Goal: Contribute content: Contribute content

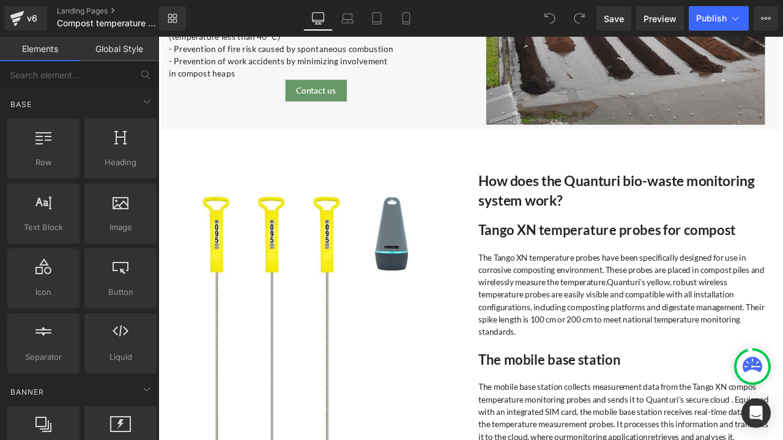
scroll to position [1773, 0]
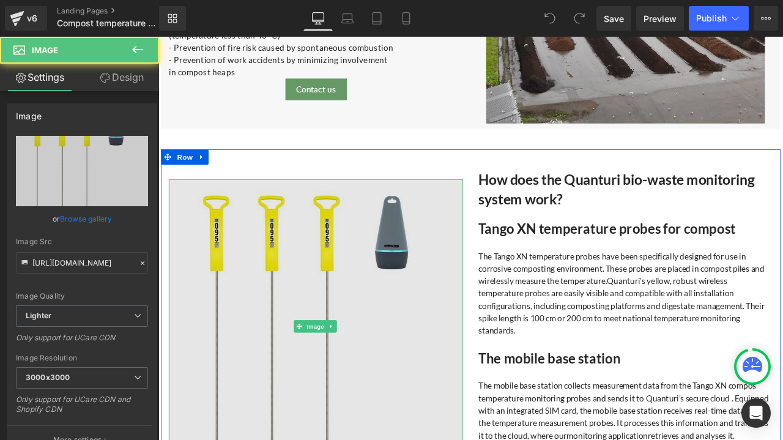
click at [289, 353] on img at bounding box center [345, 379] width 349 height 349
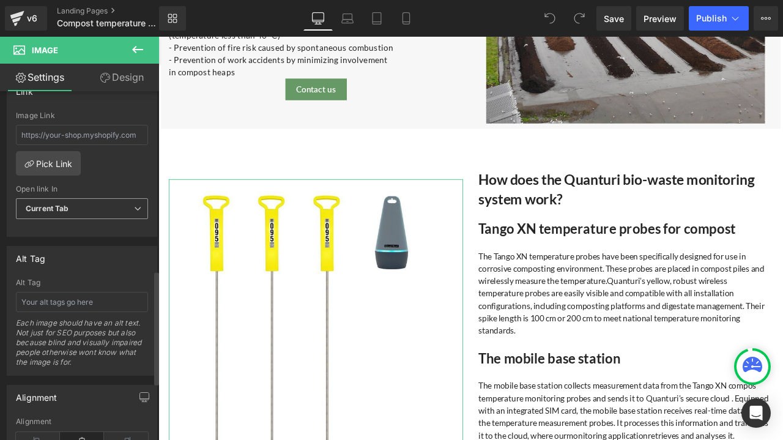
scroll to position [550, 0]
click at [54, 298] on input "text" at bounding box center [82, 300] width 132 height 20
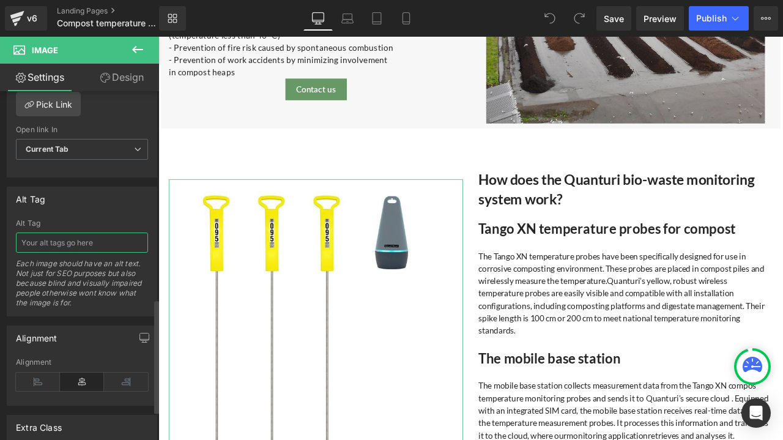
scroll to position [605, 0]
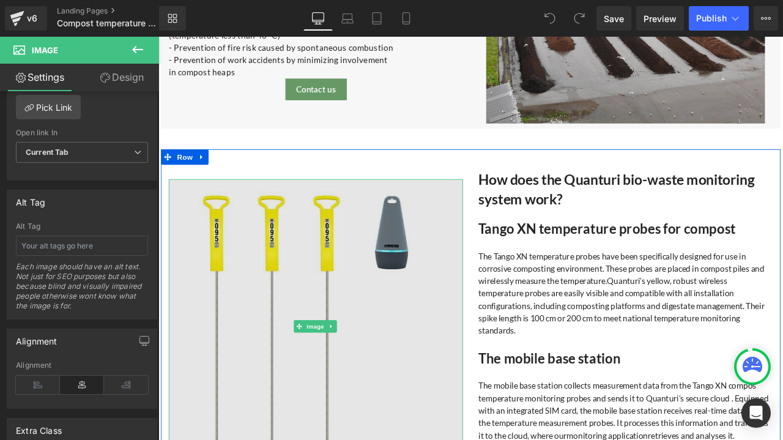
click at [258, 308] on img at bounding box center [345, 379] width 349 height 349
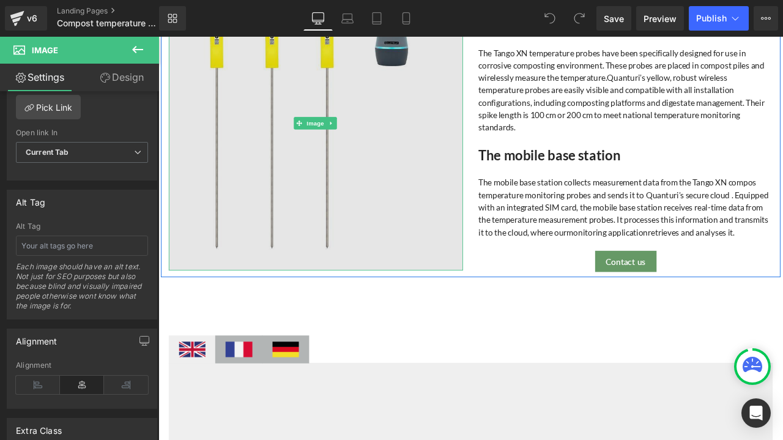
scroll to position [1957, 0]
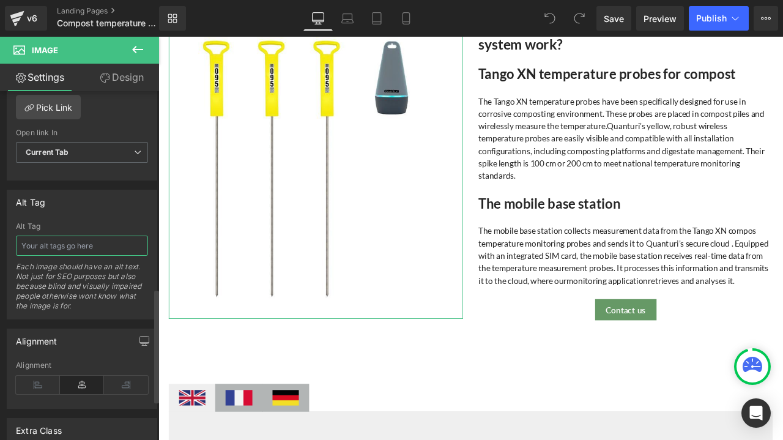
click at [82, 242] on input "text" at bounding box center [82, 245] width 132 height 20
paste input "Compost temperature monitoring with Tango XN sensors"
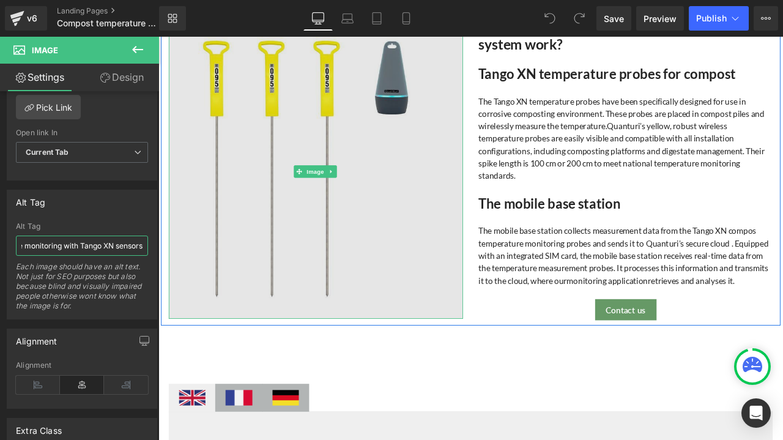
type input "Compost temperature monitoring with Tango XN sensors"
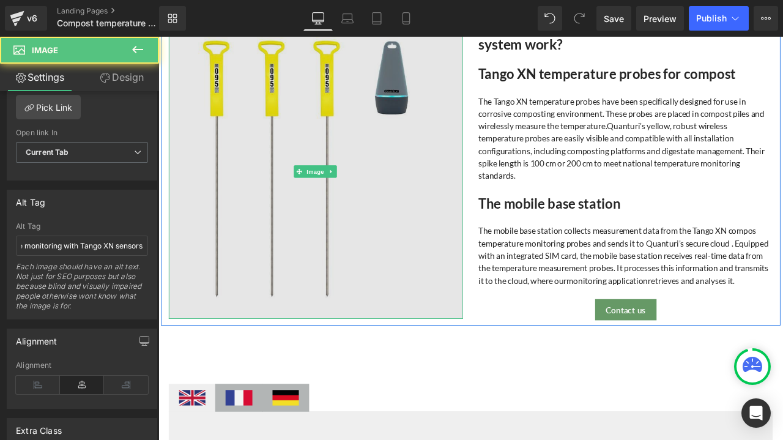
click at [309, 270] on img at bounding box center [345, 196] width 349 height 349
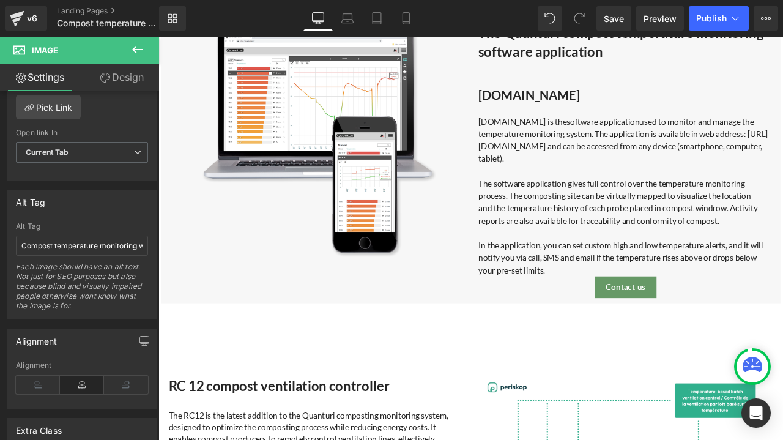
scroll to position [2996, 0]
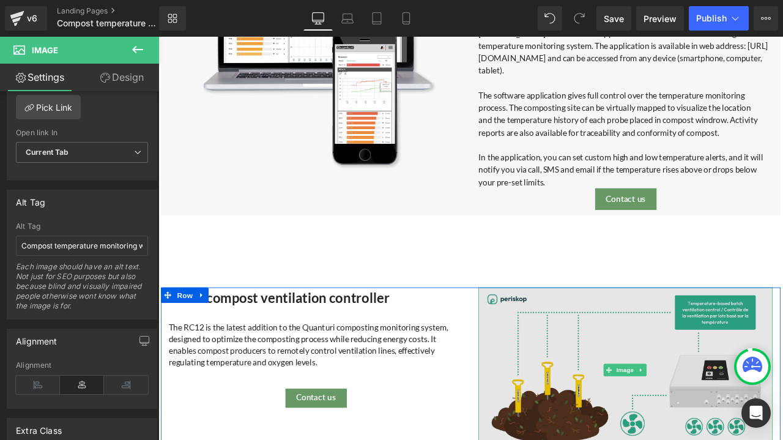
click at [689, 423] on img at bounding box center [712, 432] width 349 height 196
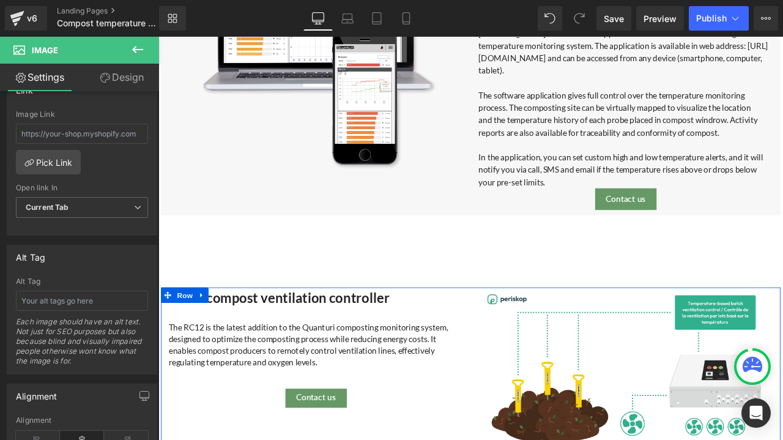
scroll to position [3180, 0]
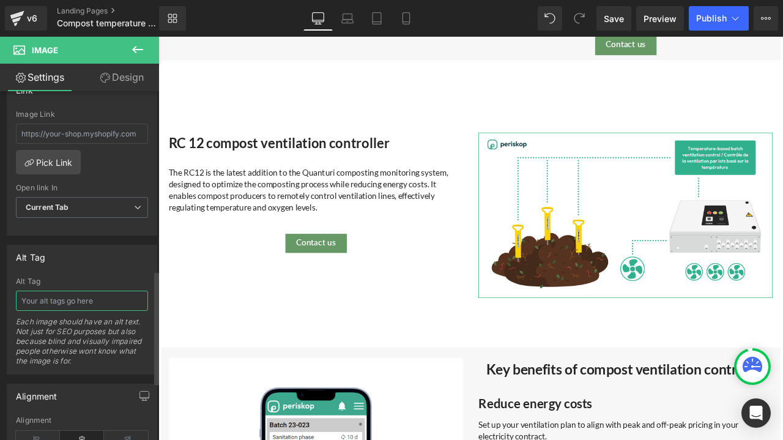
click at [48, 290] on input "text" at bounding box center [82, 300] width 132 height 20
type input "compost ventilation controller"
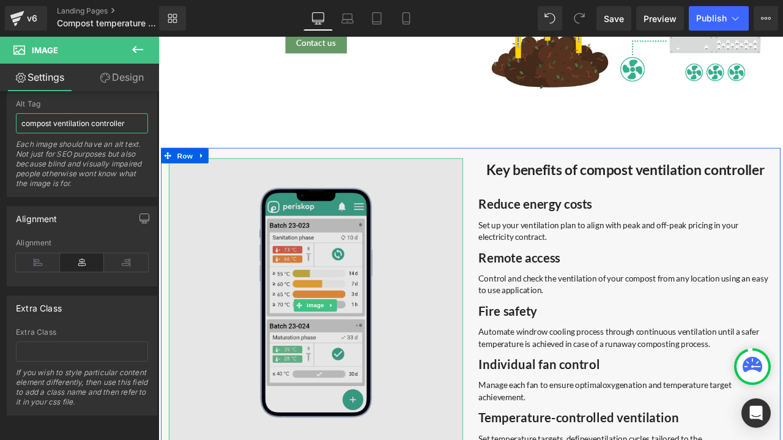
scroll to position [3425, 0]
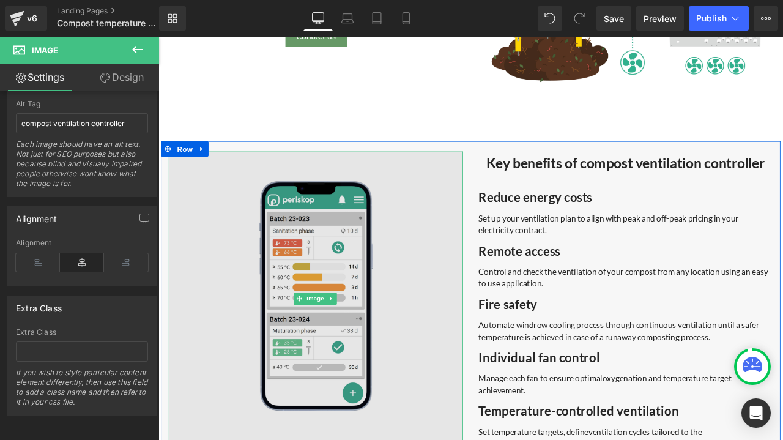
click at [227, 358] on img at bounding box center [345, 346] width 349 height 349
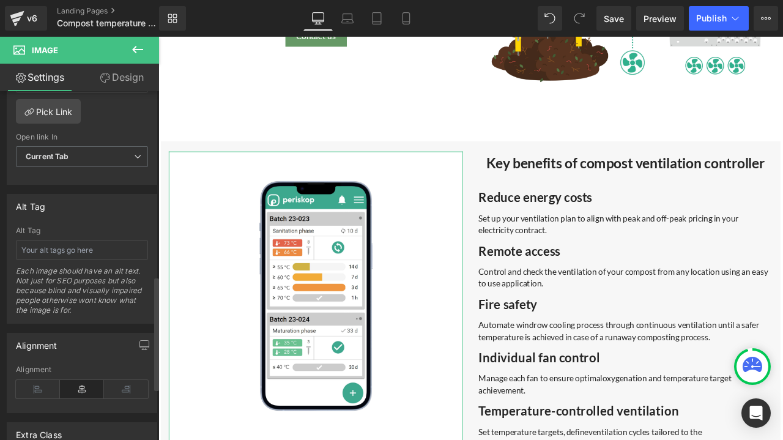
scroll to position [673, 0]
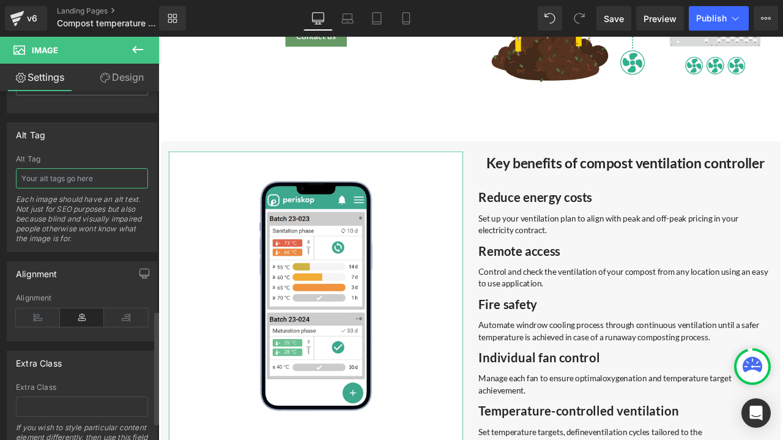
click at [51, 168] on input "text" at bounding box center [82, 178] width 132 height 20
type input "Compost ventilation control feature"
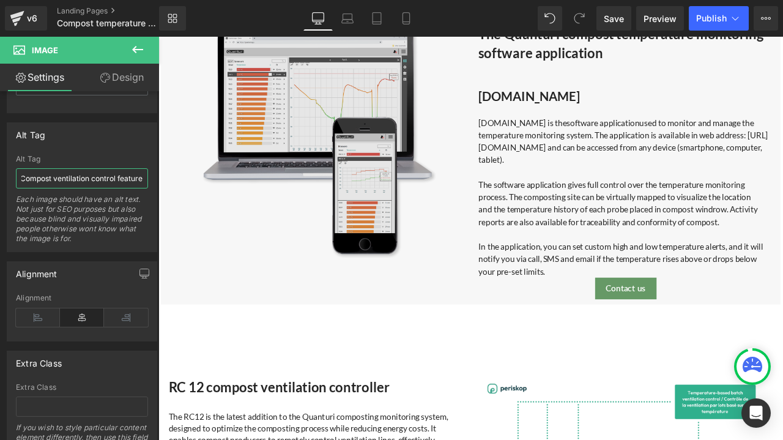
scroll to position [2813, 0]
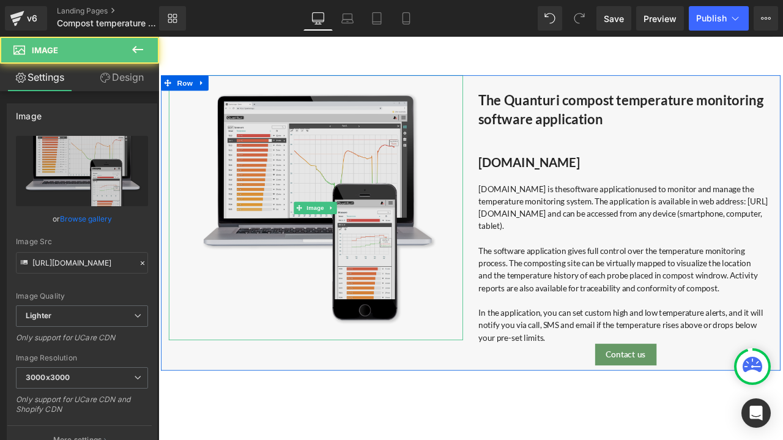
click at [276, 186] on img at bounding box center [345, 239] width 314 height 314
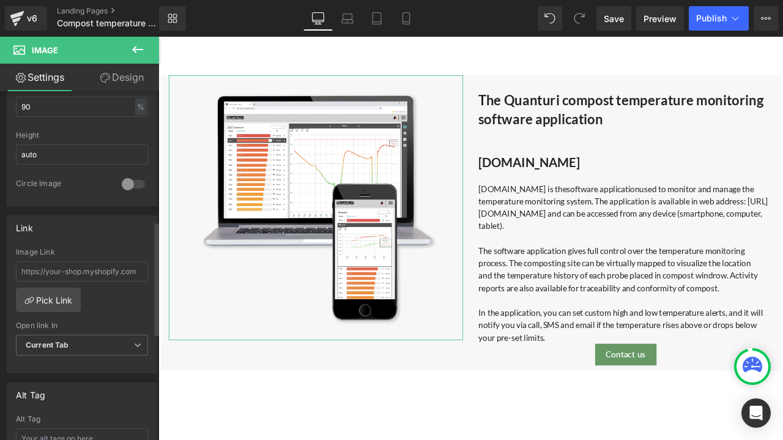
scroll to position [489, 0]
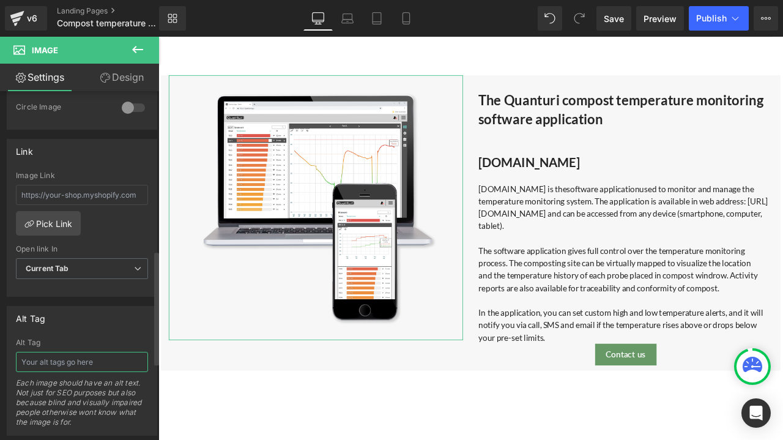
drag, startPoint x: 91, startPoint y: 356, endPoint x: 120, endPoint y: 335, distance: 36.0
click at [91, 356] on input "text" at bounding box center [82, 362] width 132 height 20
type input "Quanturi compost temperature monitoring application"
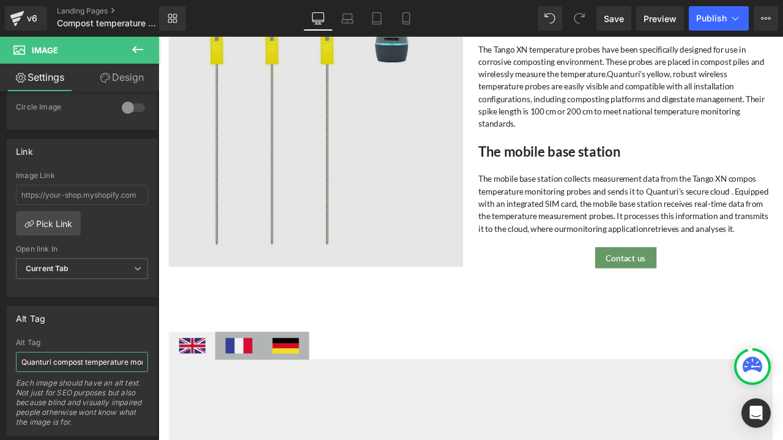
scroll to position [1773, 0]
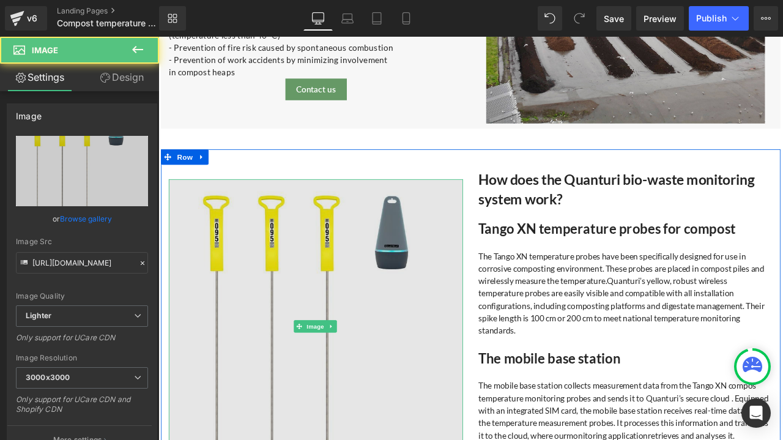
click at [426, 325] on img at bounding box center [345, 379] width 349 height 349
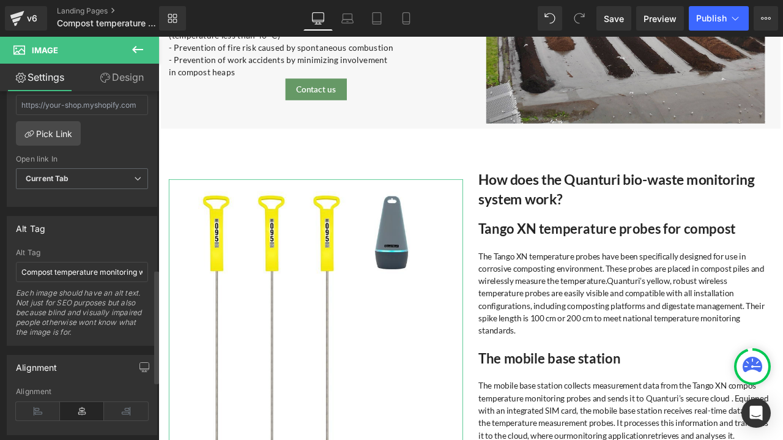
scroll to position [544, 0]
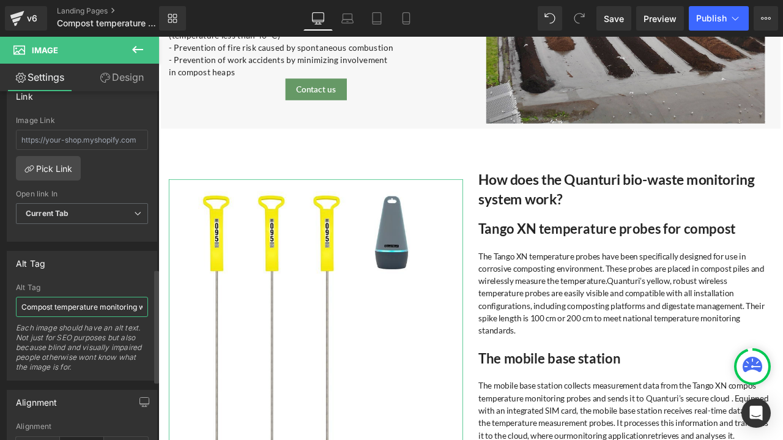
click at [111, 302] on input "Compost temperature monitoring with Tango XN sensors" at bounding box center [82, 307] width 132 height 20
click at [73, 298] on input "Compost temperature monitoring with Tango XN sensors" at bounding box center [82, 307] width 132 height 20
type input "Compost temperature monitoring with wireless Tango XN sensors"
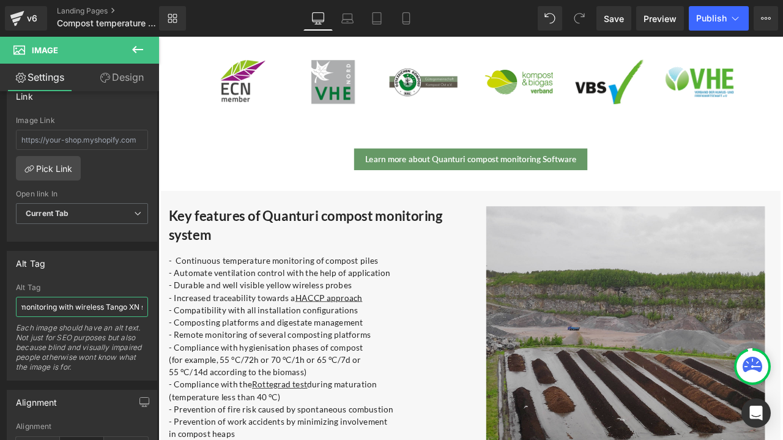
scroll to position [1468, 0]
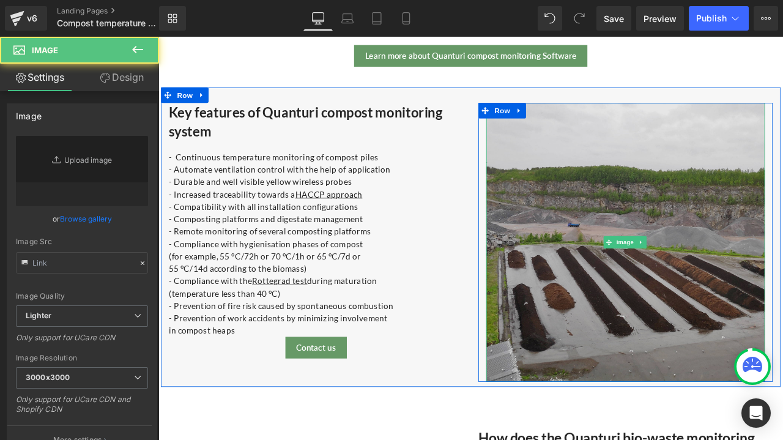
click at [662, 285] on img at bounding box center [712, 280] width 330 height 330
type input "[URL][DOMAIN_NAME]"
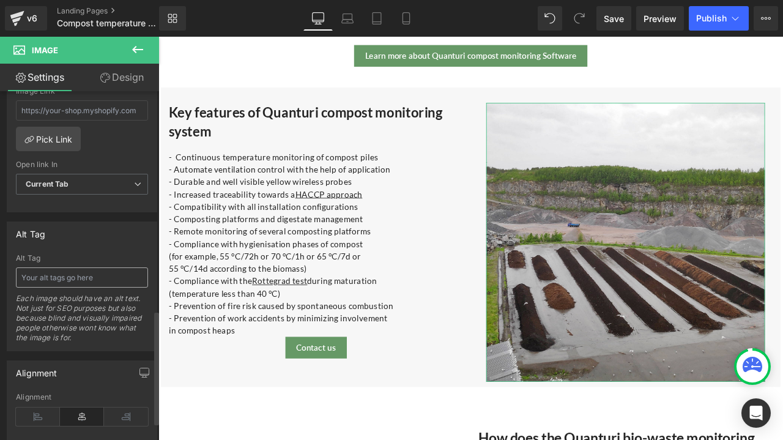
scroll to position [673, 0]
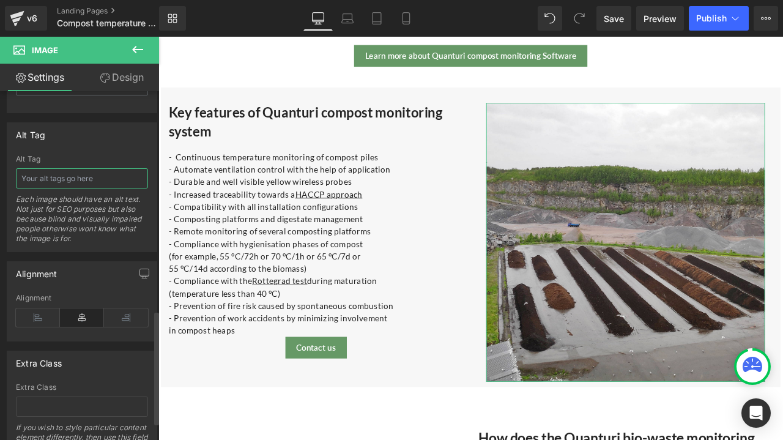
click at [45, 175] on input "text" at bounding box center [82, 178] width 132 height 20
type input "C"
type input "Wireless compost monitoring sensor use case on a site"
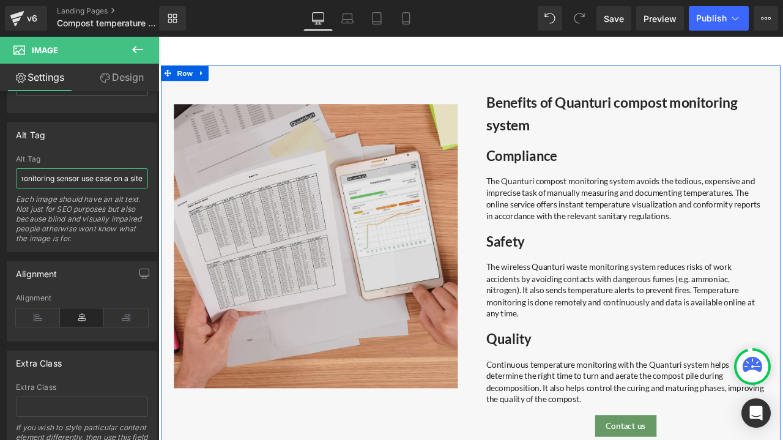
scroll to position [673, 0]
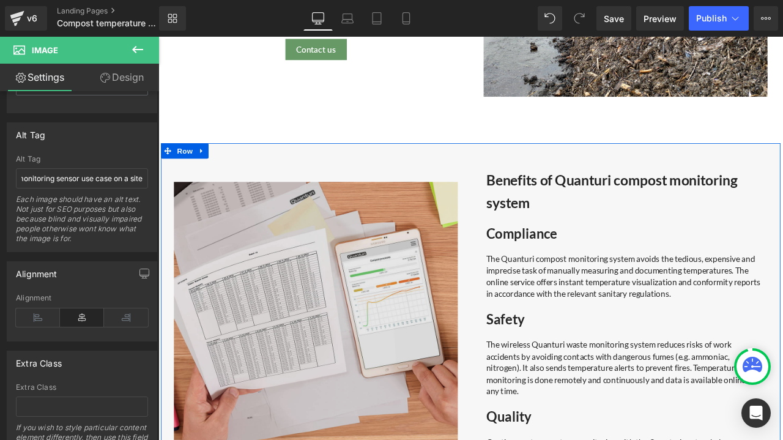
click at [329, 344] on img at bounding box center [345, 377] width 336 height 336
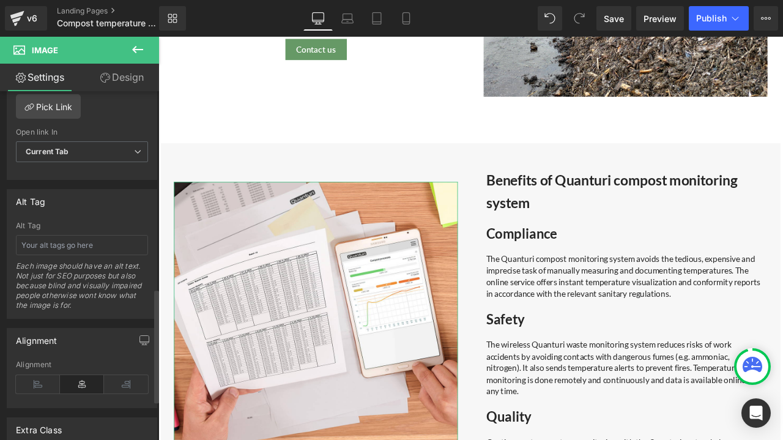
scroll to position [605, 0]
click at [64, 244] on input "text" at bounding box center [82, 245] width 132 height 20
click at [39, 237] on input "Confimatory" at bounding box center [82, 245] width 132 height 20
click at [83, 237] on input "Confirmatory" at bounding box center [82, 245] width 132 height 20
type input "Benefits of confirmatory reports feature"
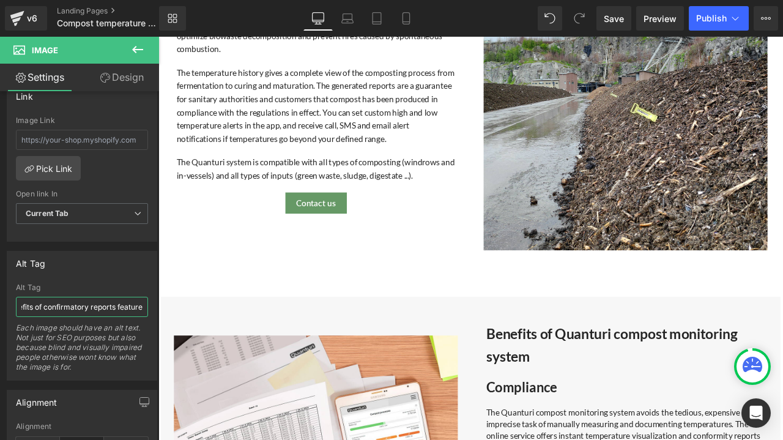
scroll to position [489, 0]
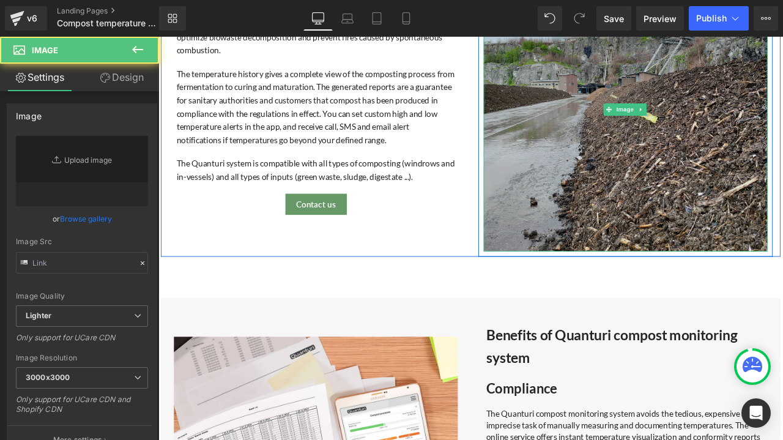
type input "[URL][DOMAIN_NAME]"
click at [690, 171] on img at bounding box center [712, 123] width 336 height 336
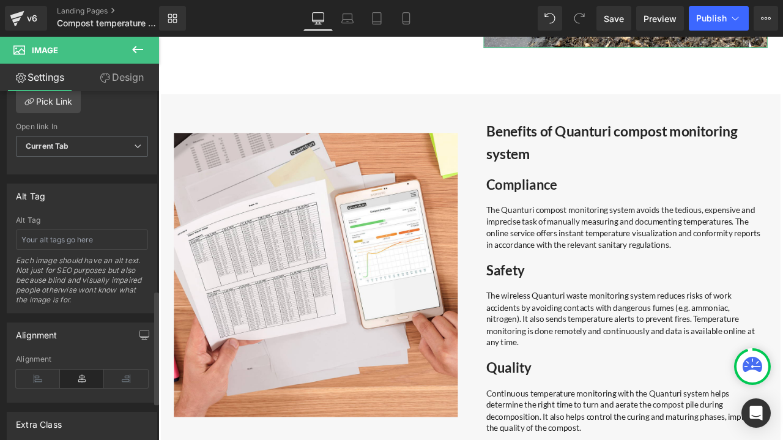
scroll to position [734, 0]
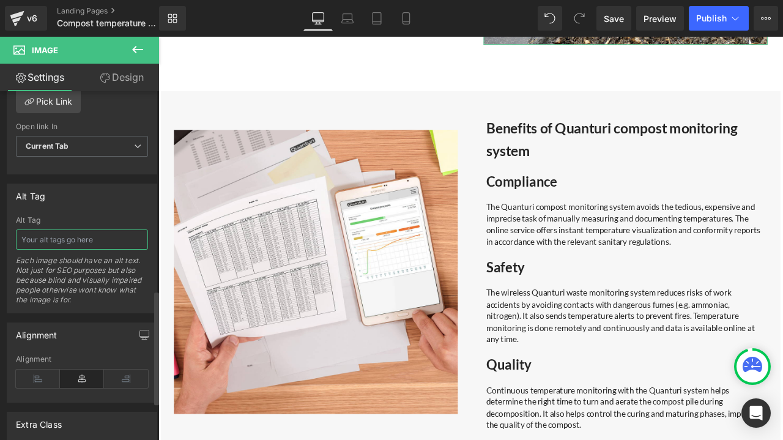
click at [61, 236] on input "text" at bounding box center [82, 239] width 132 height 20
type input "Compost temperature sensors"
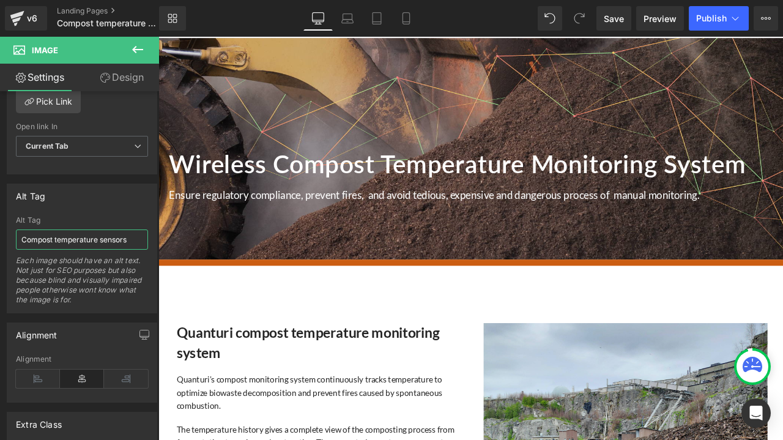
scroll to position [61, 0]
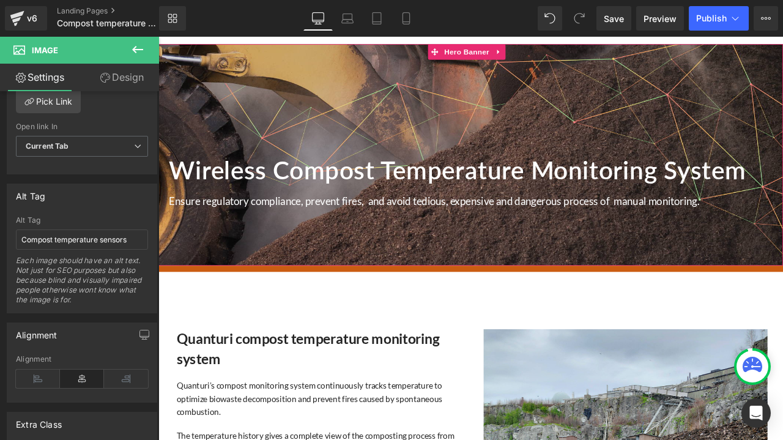
click at [279, 88] on div at bounding box center [528, 176] width 740 height 262
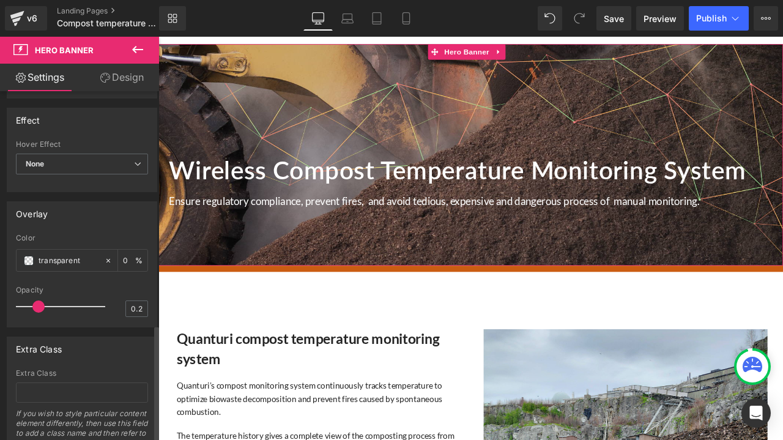
scroll to position [696, 0]
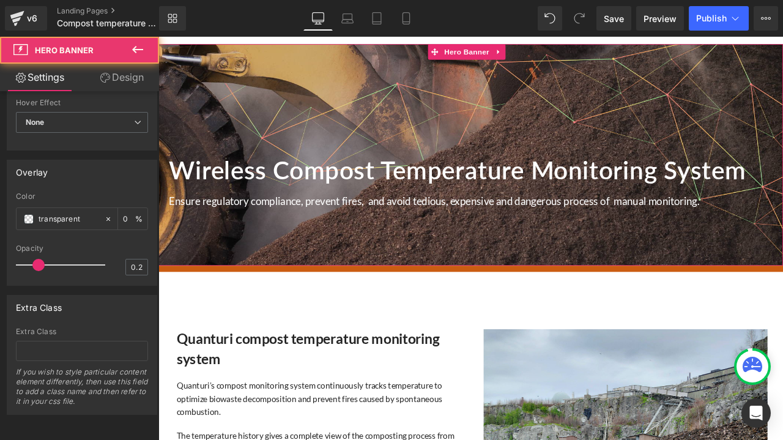
click at [438, 125] on div at bounding box center [528, 176] width 740 height 262
click at [772, 95] on div at bounding box center [528, 176] width 740 height 262
click at [522, 141] on div at bounding box center [528, 176] width 740 height 262
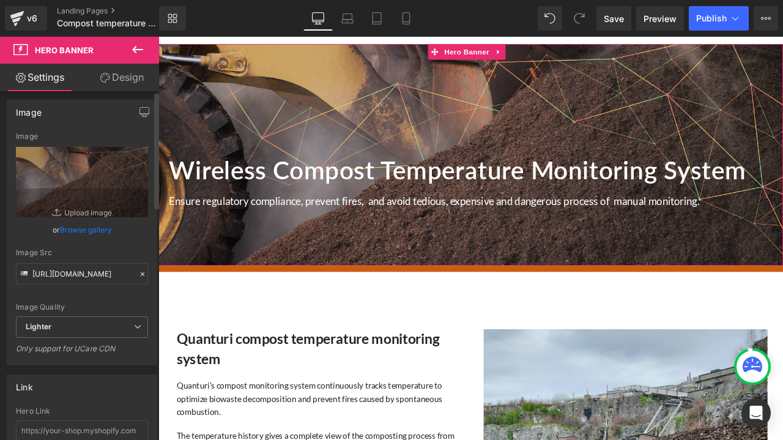
scroll to position [0, 0]
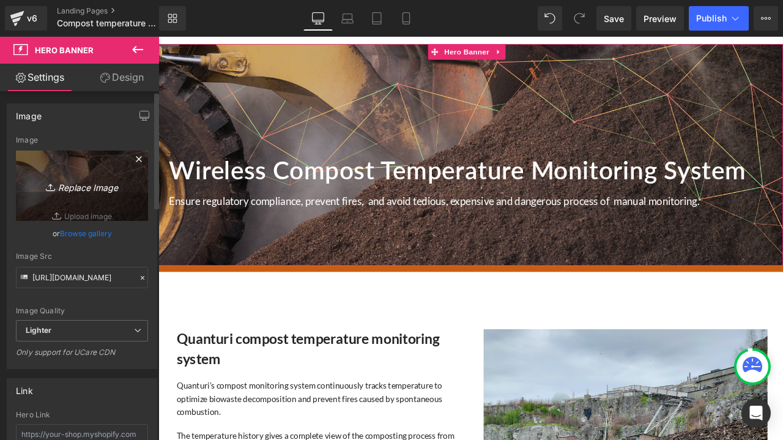
click at [74, 167] on link "Replace Image" at bounding box center [82, 185] width 132 height 70
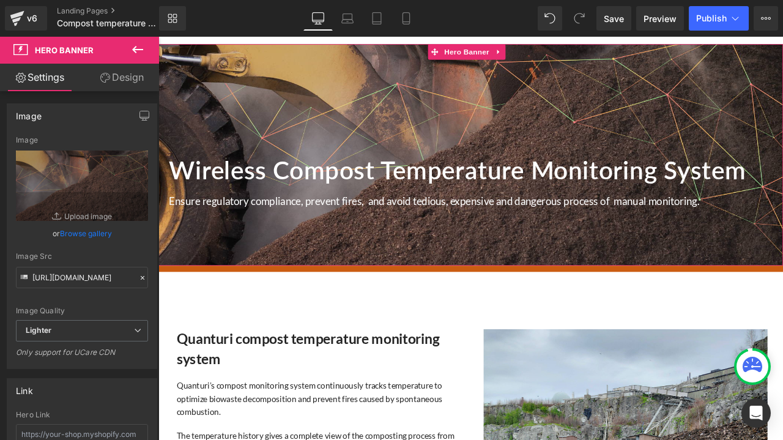
click at [131, 85] on link "Design" at bounding box center [121, 78] width 79 height 28
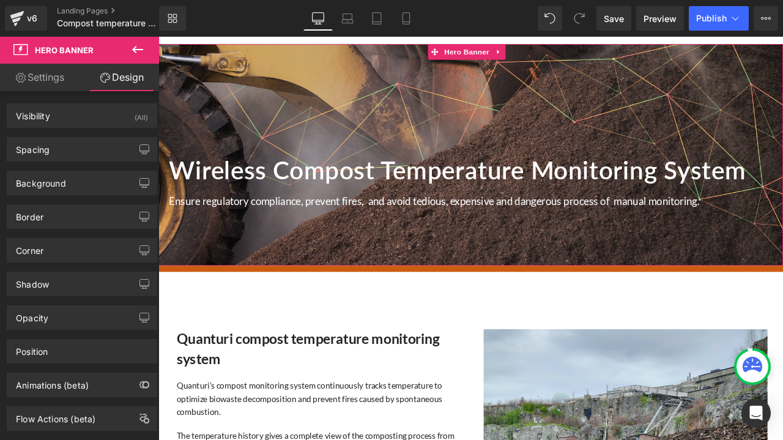
click at [293, 129] on div at bounding box center [528, 176] width 740 height 262
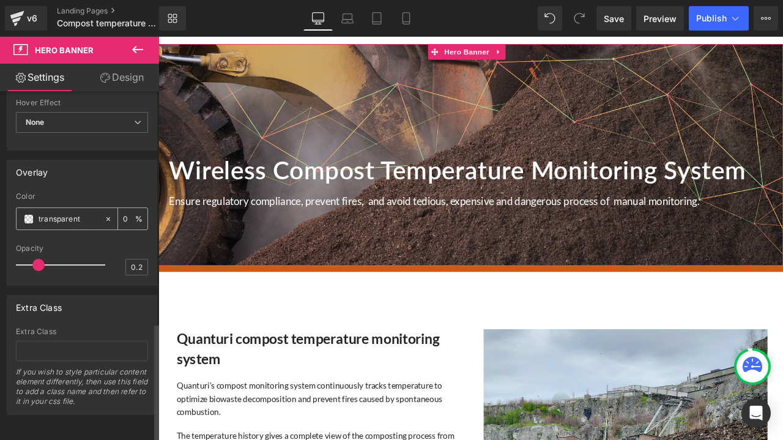
scroll to position [696, 0]
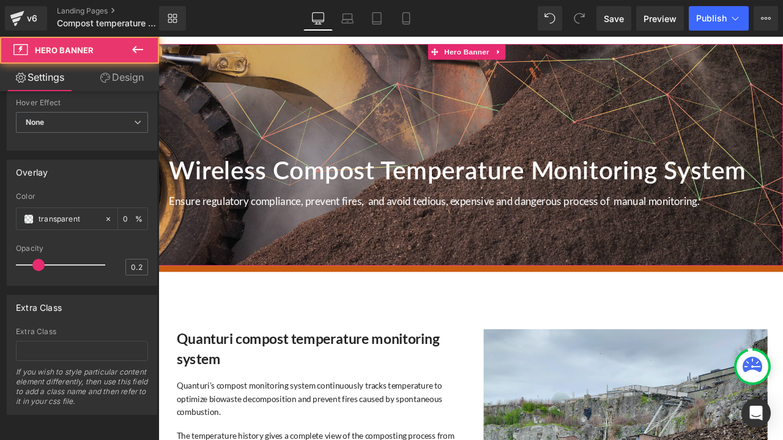
click at [703, 106] on div at bounding box center [528, 176] width 740 height 262
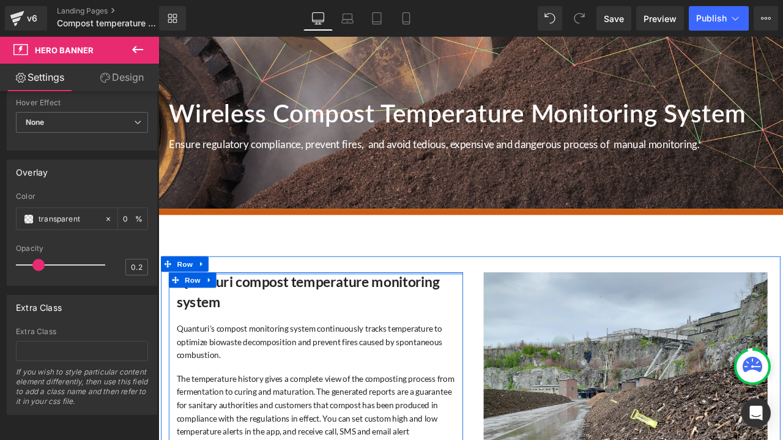
scroll to position [245, 0]
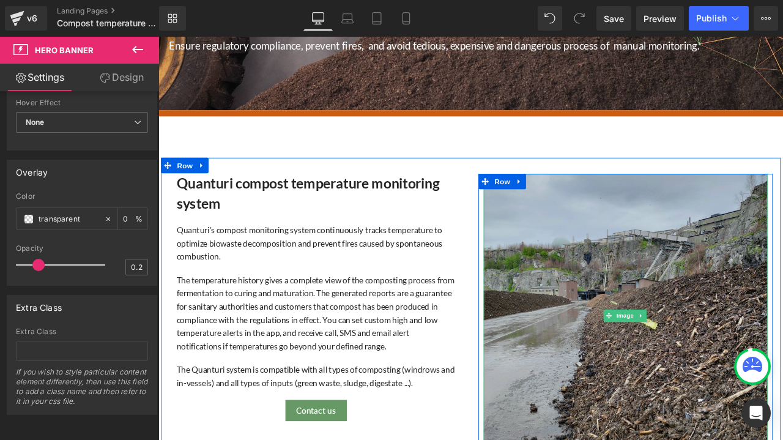
click at [715, 297] on img at bounding box center [712, 367] width 336 height 336
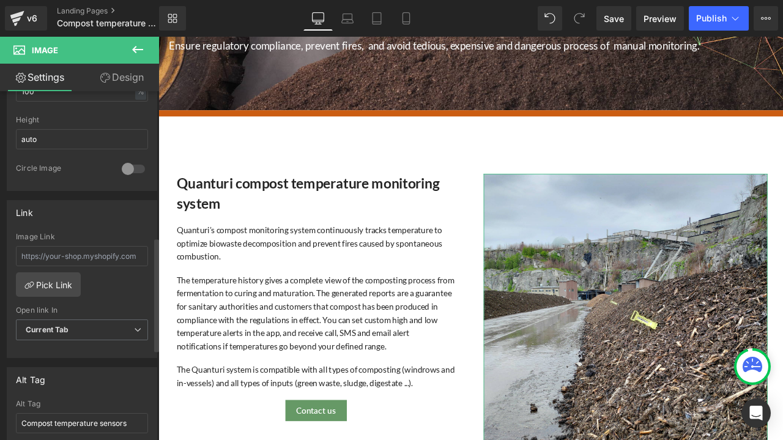
scroll to position [550, 0]
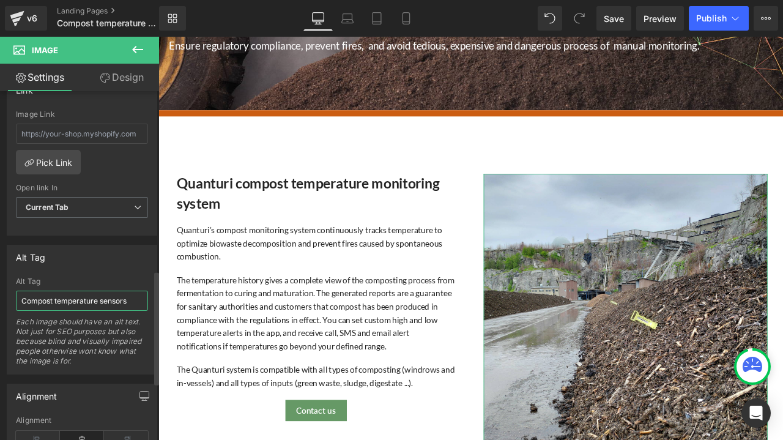
click at [128, 290] on input "Compost temperature sensors" at bounding box center [82, 300] width 132 height 20
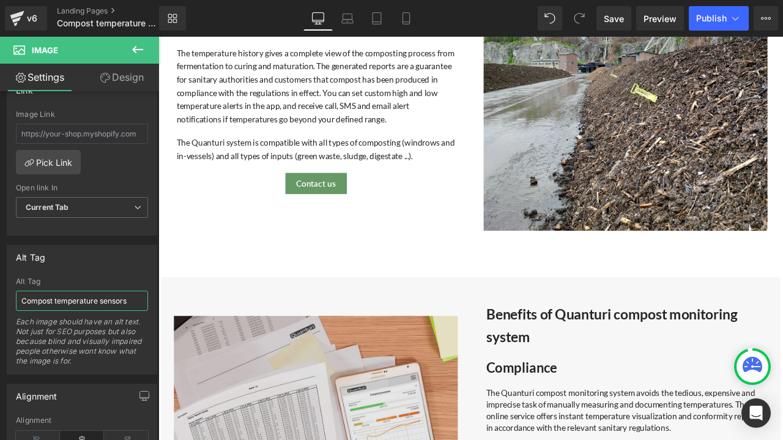
scroll to position [673, 0]
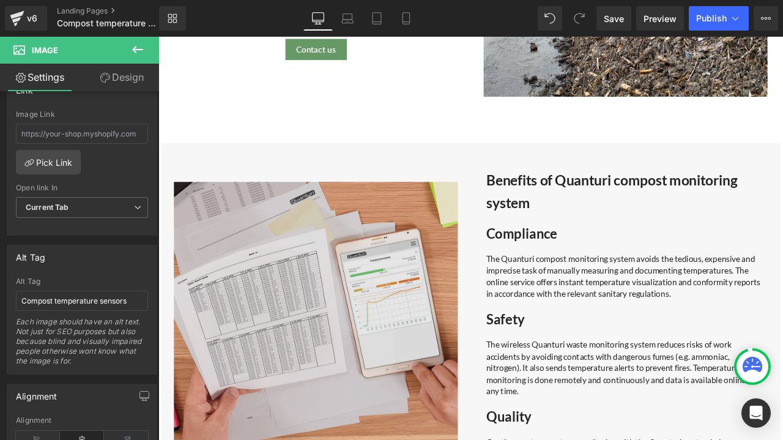
click at [317, 297] on img at bounding box center [345, 377] width 336 height 336
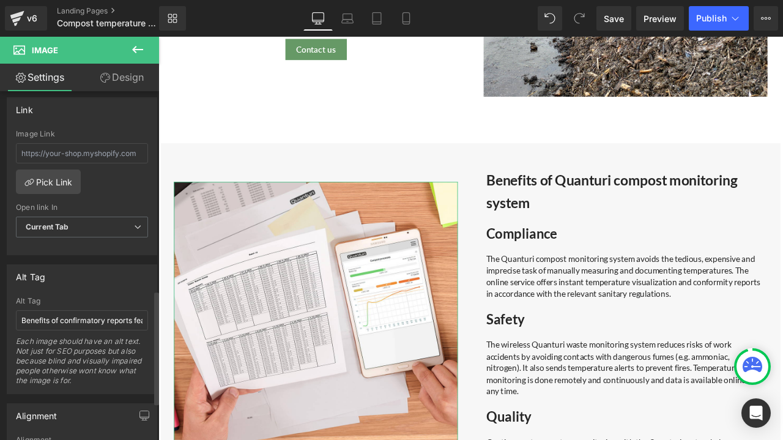
scroll to position [612, 0]
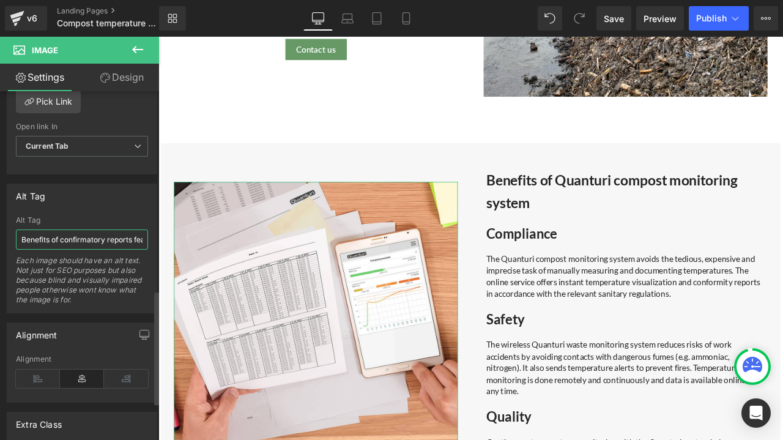
click at [62, 231] on input "Benefits of confirmatory reports feature" at bounding box center [82, 239] width 132 height 20
click at [60, 235] on input "Benefits of confirmatory reports feature" at bounding box center [82, 239] width 132 height 20
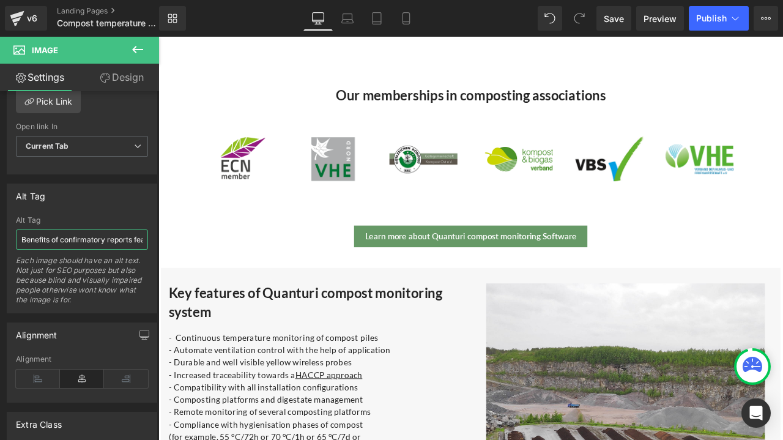
scroll to position [1345, 0]
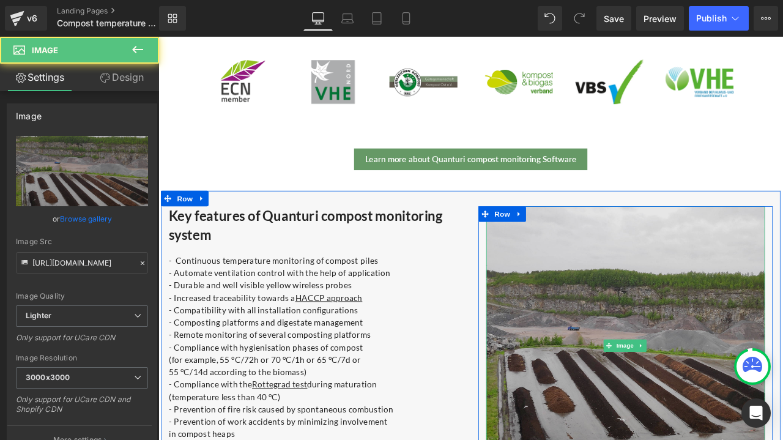
click at [672, 279] on img at bounding box center [712, 402] width 330 height 330
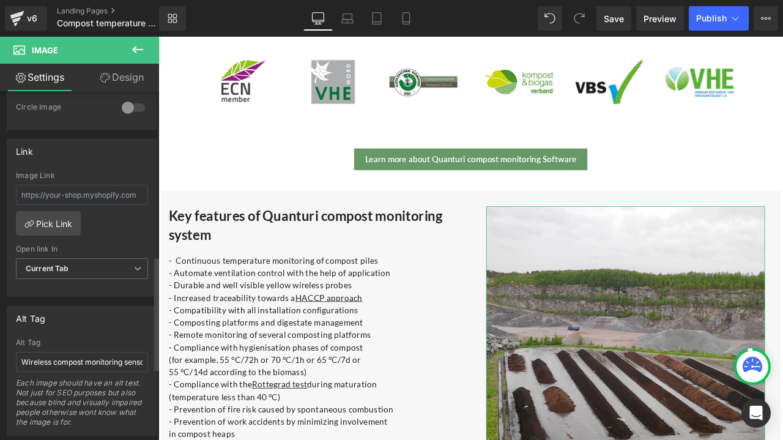
scroll to position [612, 0]
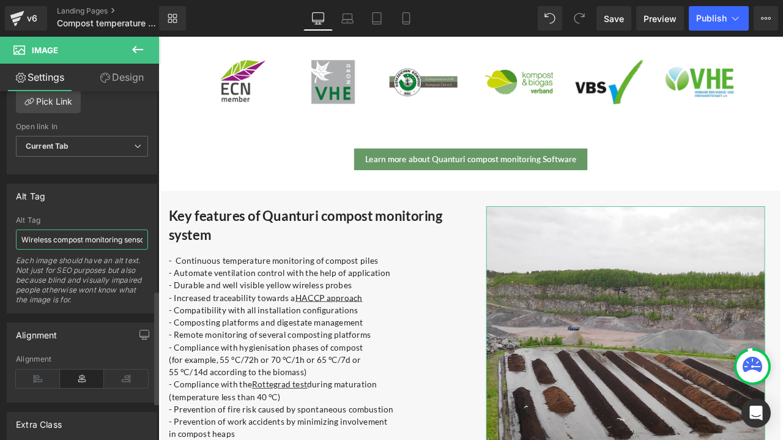
click at [94, 236] on input "Wireless compost monitoring sensor use case on a site" at bounding box center [82, 239] width 132 height 20
type input "Wireless compost temperature monitoring sensors in action"
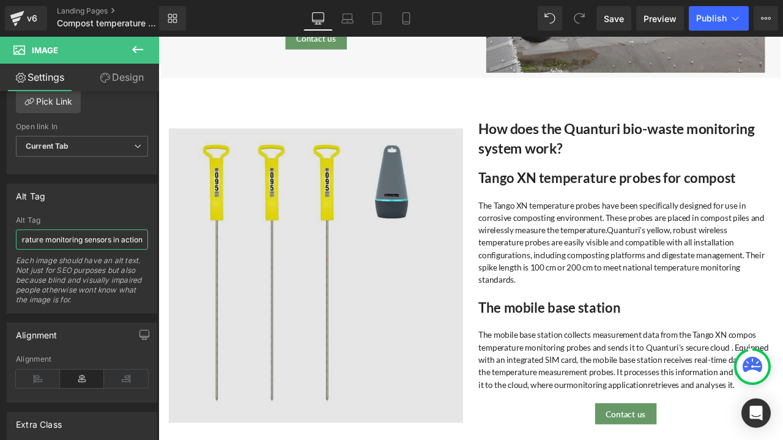
scroll to position [1835, 0]
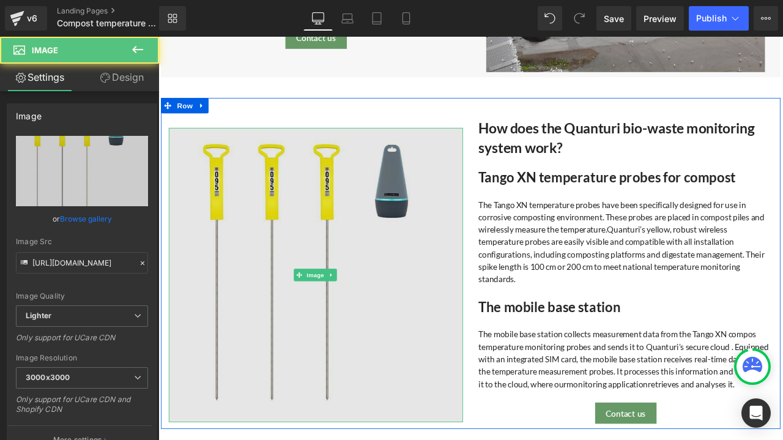
click at [389, 320] on img at bounding box center [345, 318] width 349 height 349
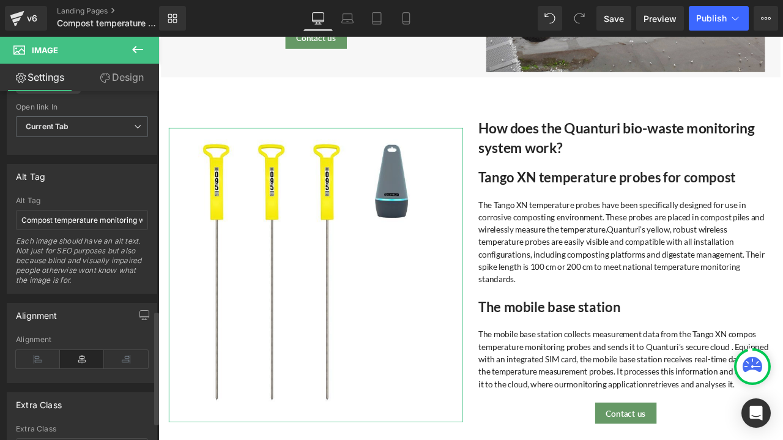
scroll to position [673, 0]
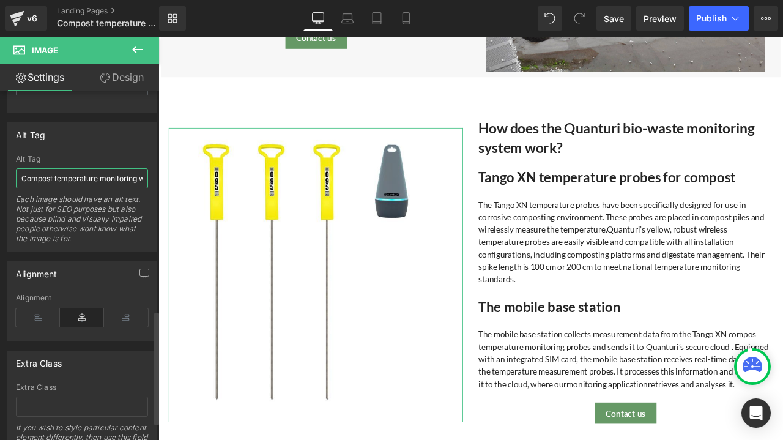
click at [96, 178] on input "Compost temperature monitoring with wireless Tango XN sensors" at bounding box center [82, 178] width 132 height 20
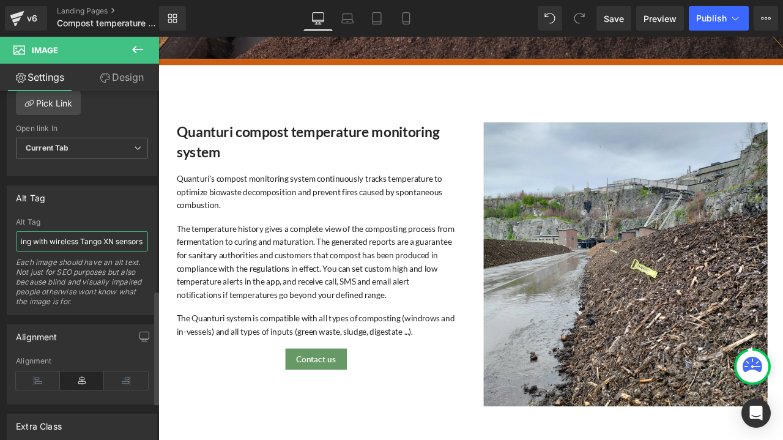
scroll to position [612, 0]
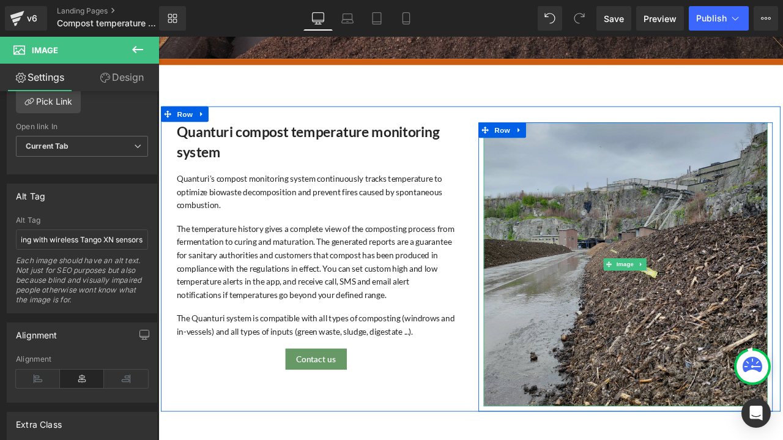
click at [594, 220] on img at bounding box center [712, 306] width 336 height 336
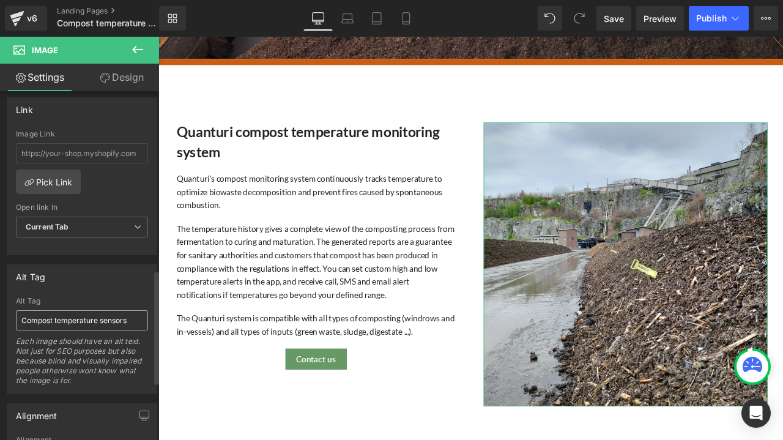
scroll to position [550, 0]
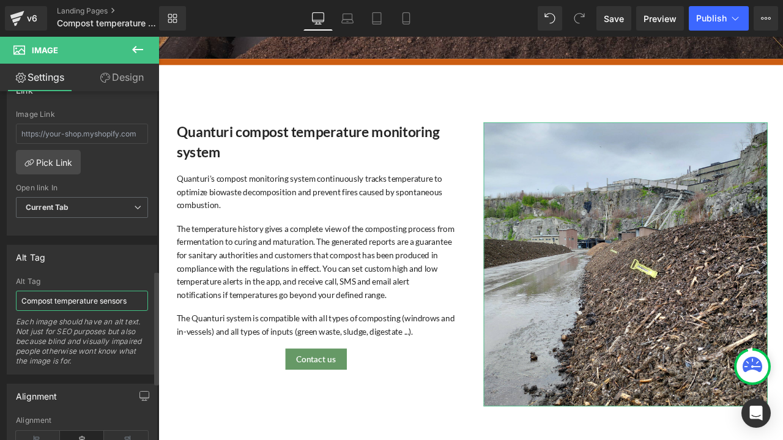
click at [113, 290] on input "Compost temperature sensors" at bounding box center [82, 300] width 132 height 20
click at [124, 292] on input "Compost temperature sensors" at bounding box center [82, 300] width 132 height 20
type input "Compost temperature sensors up to 2 meters length"
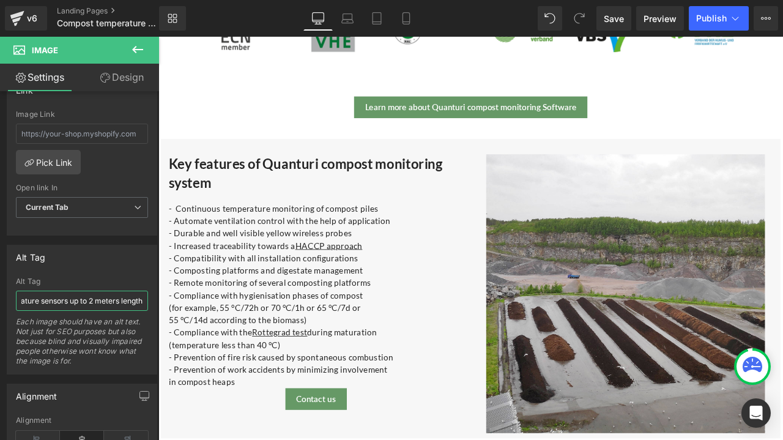
scroll to position [1223, 0]
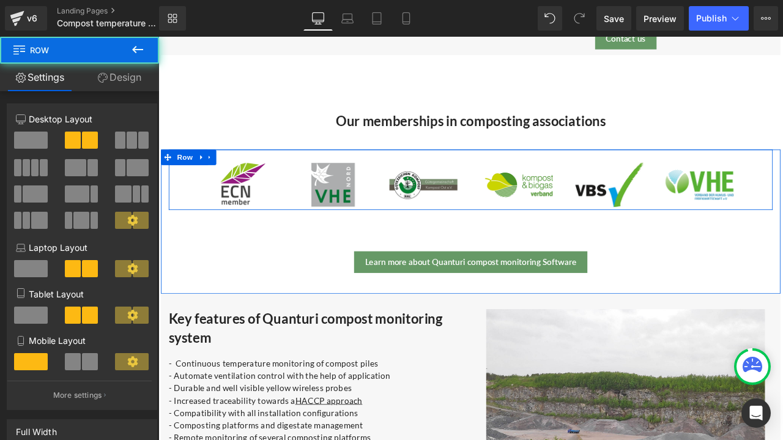
click at [185, 216] on div "Image Image Image Row Image Image Image Row Row" at bounding box center [528, 206] width 715 height 71
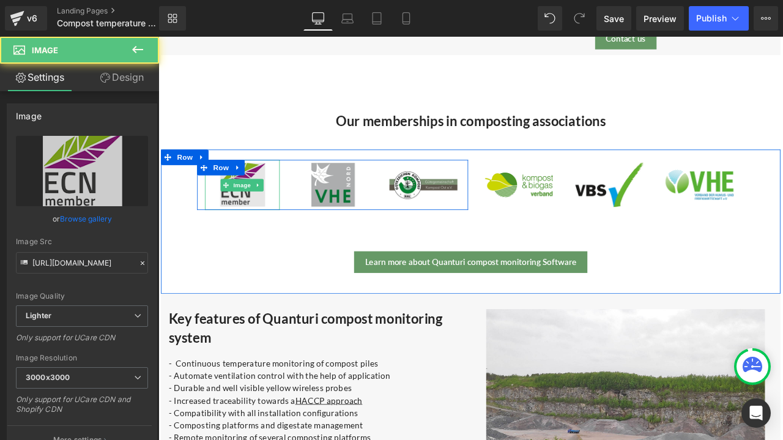
click at [282, 228] on img at bounding box center [257, 212] width 89 height 59
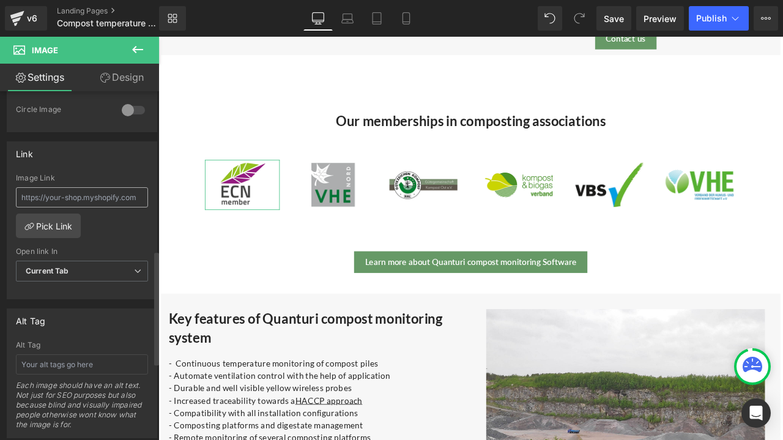
scroll to position [489, 0]
click at [82, 355] on input "text" at bounding box center [82, 362] width 132 height 20
type input "e"
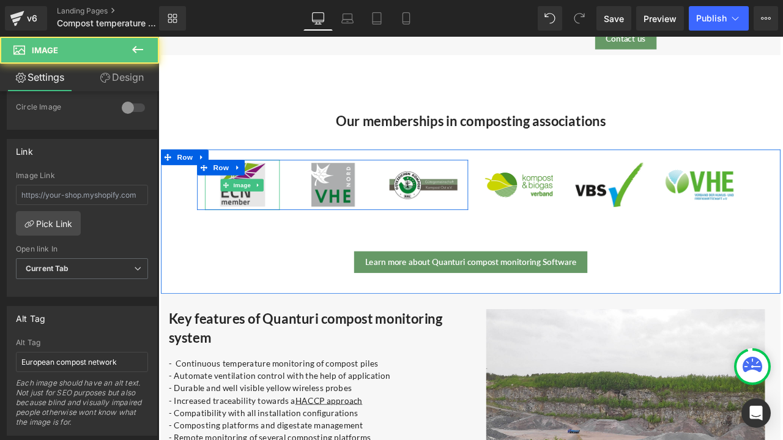
click at [219, 229] on img at bounding box center [257, 212] width 89 height 59
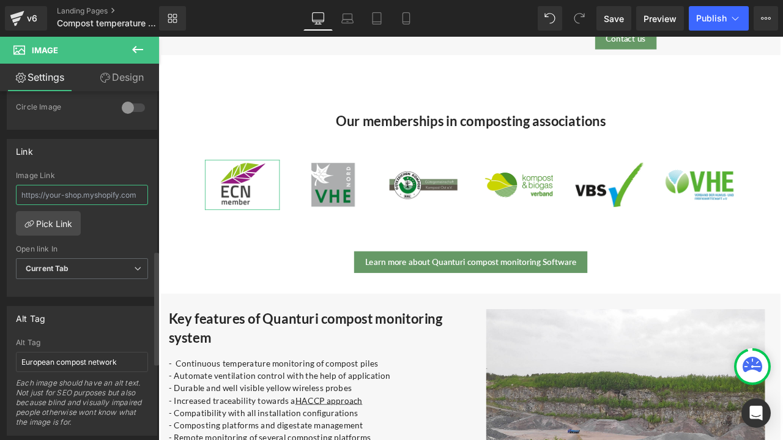
click at [70, 189] on input "text" at bounding box center [82, 195] width 132 height 20
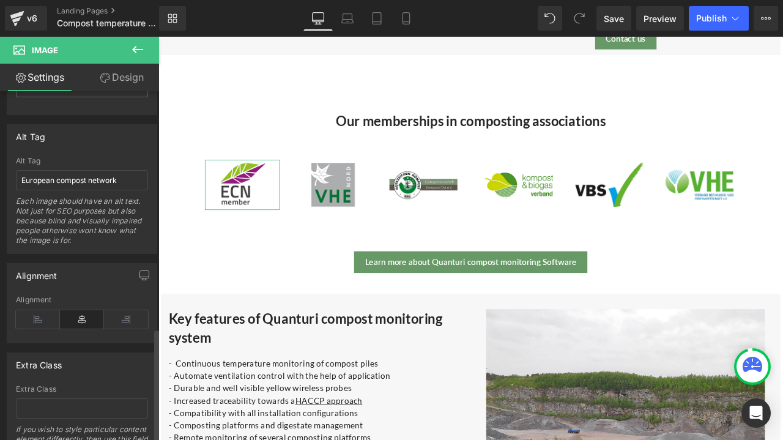
scroll to position [728, 0]
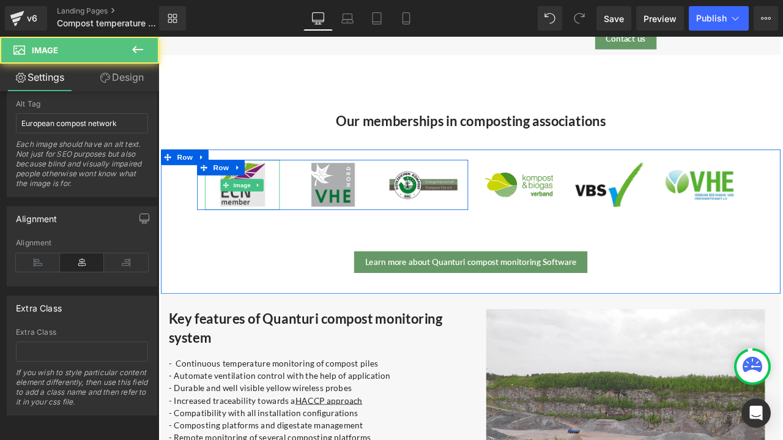
click at [289, 221] on img at bounding box center [257, 212] width 89 height 59
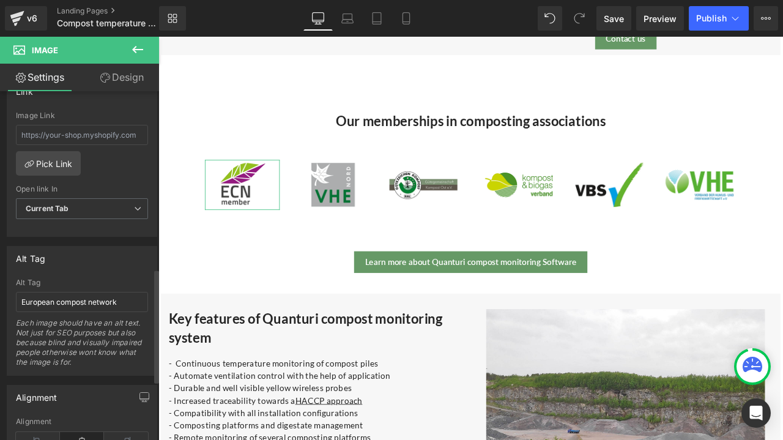
scroll to position [544, 0]
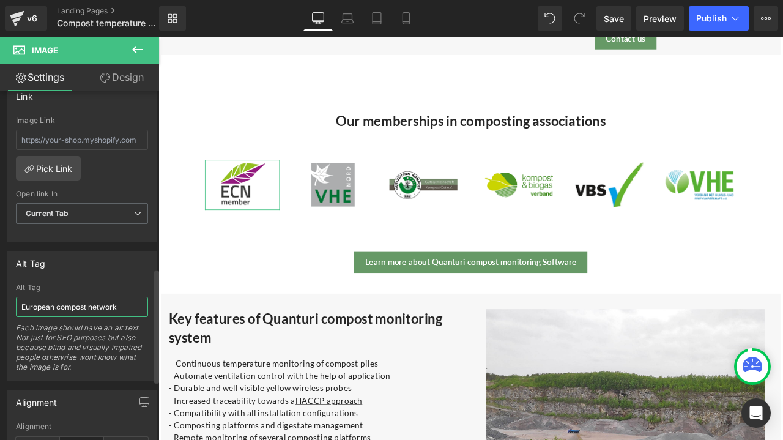
click at [128, 303] on input "European compost network" at bounding box center [82, 307] width 132 height 20
type input "European compost network membership"
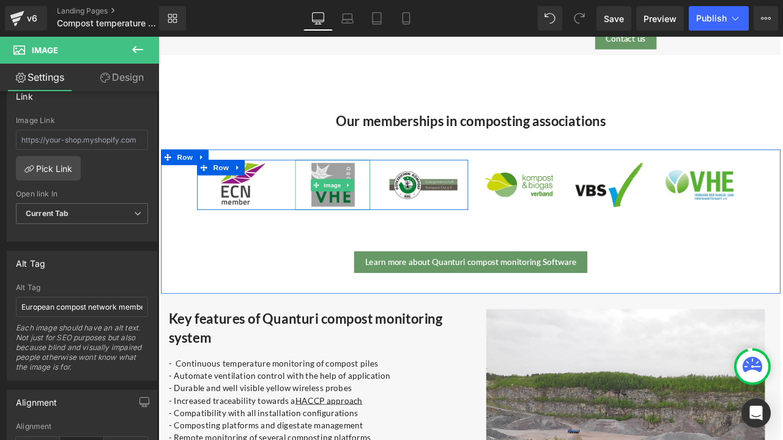
click at [390, 223] on img at bounding box center [364, 212] width 89 height 59
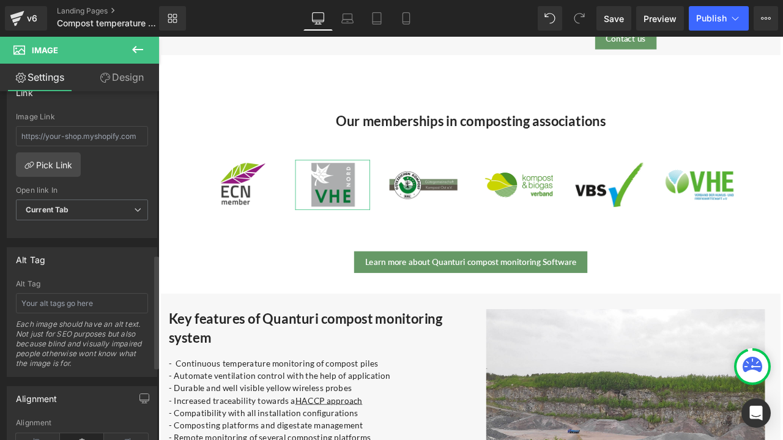
scroll to position [550, 0]
click at [51, 295] on input "text" at bounding box center [82, 300] width 132 height 20
paste input "Association of Humus and Soil Management"
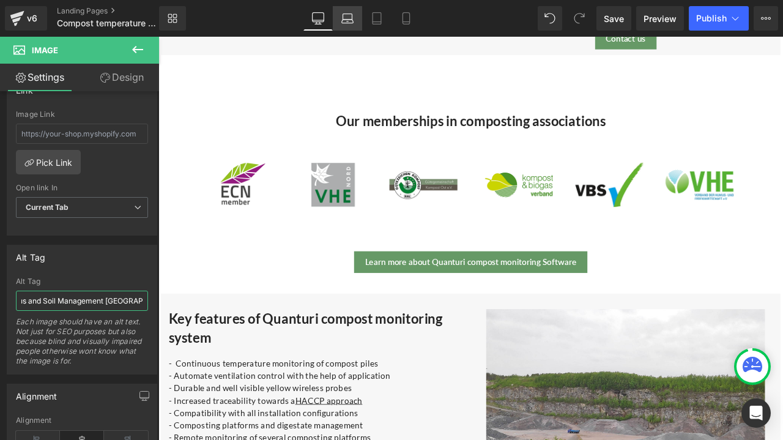
type input "Association of Humus and Soil Management [GEOGRAPHIC_DATA]"
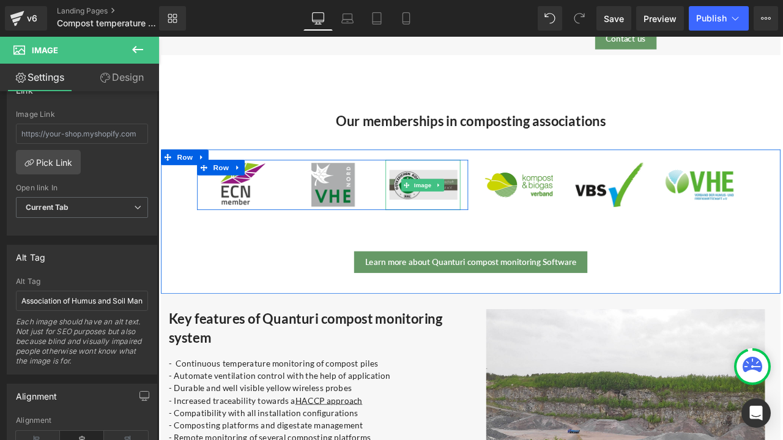
click at [497, 232] on img at bounding box center [471, 212] width 89 height 59
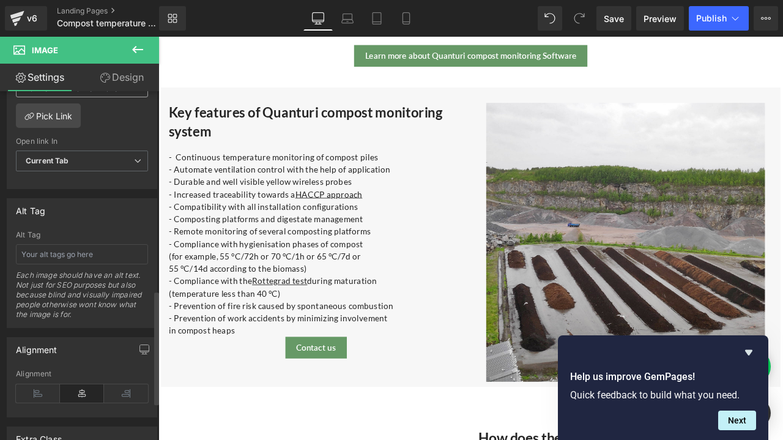
scroll to position [612, 0]
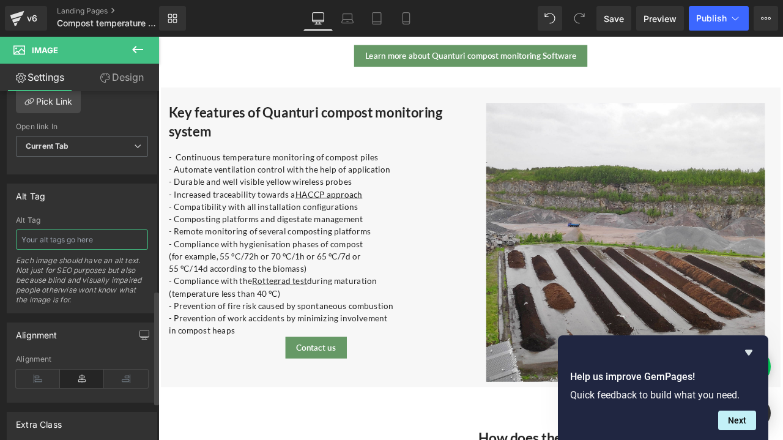
click at [65, 229] on input "text" at bounding box center [82, 239] width 132 height 20
paste input "BGK - Federal Compost Quality Association"
type input "BGK - Federal Compost Quality Association"
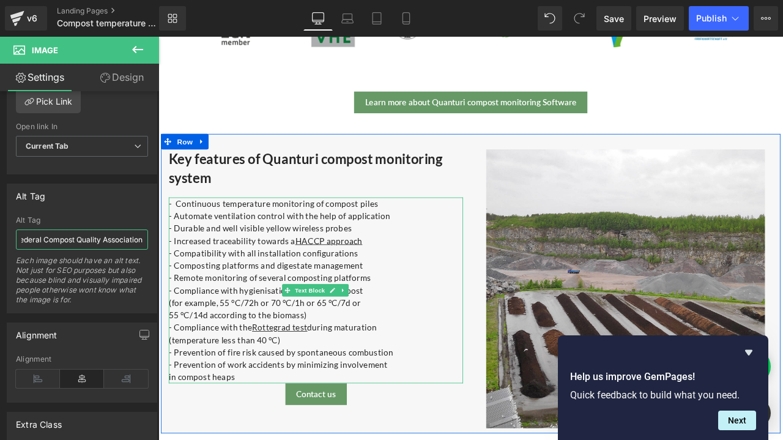
scroll to position [1223, 0]
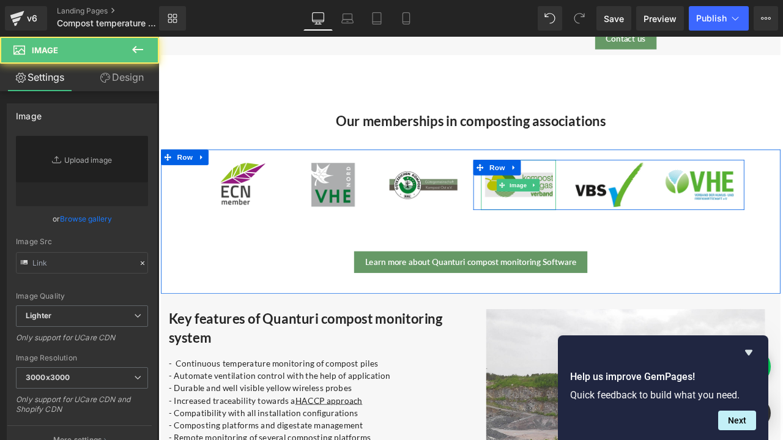
type input "[URL][DOMAIN_NAME]"
click at [585, 227] on img at bounding box center [585, 212] width 89 height 59
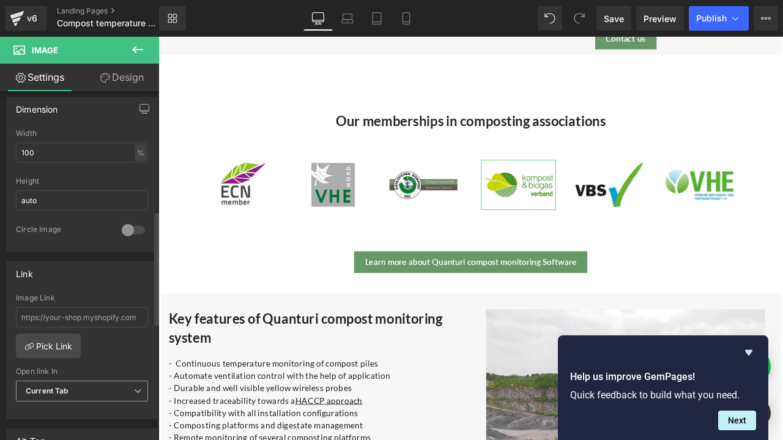
scroll to position [489, 0]
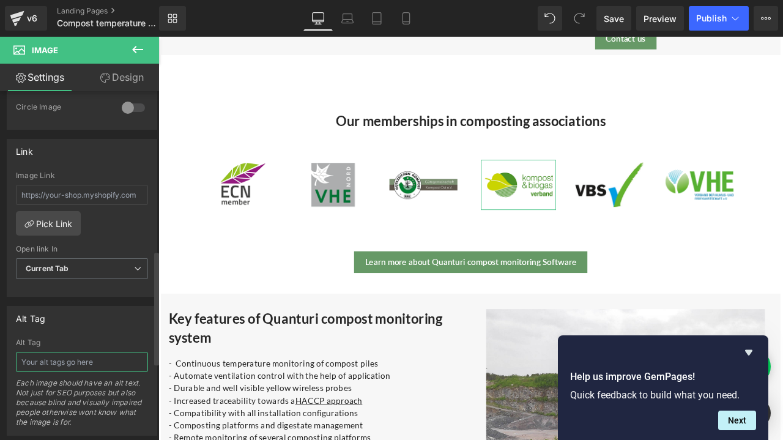
click at [62, 357] on input "text" at bounding box center [82, 362] width 132 height 20
paste input "The Austrian Compost and Biogas Association"
type input "The Austrian Compost and Biogas Association"
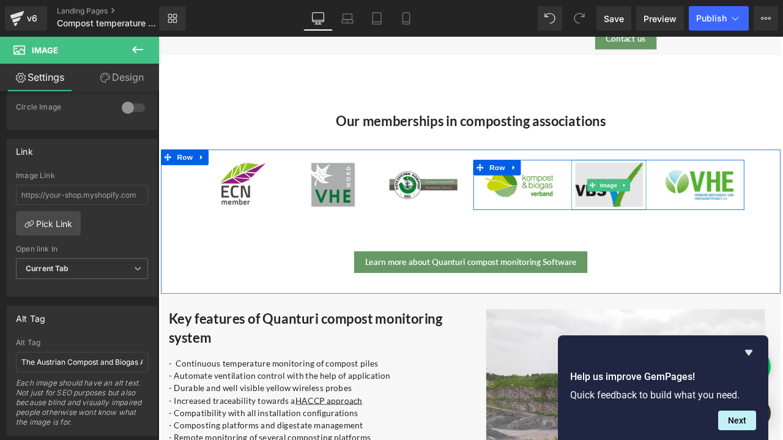
click at [703, 196] on img at bounding box center [692, 212] width 89 height 59
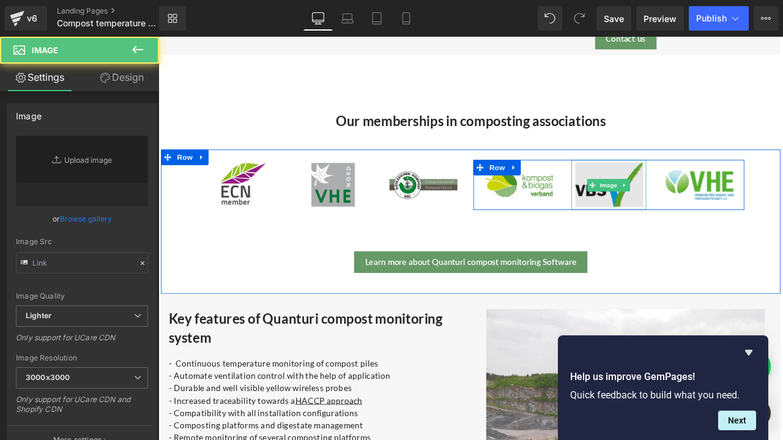
type input "[URL][DOMAIN_NAME]"
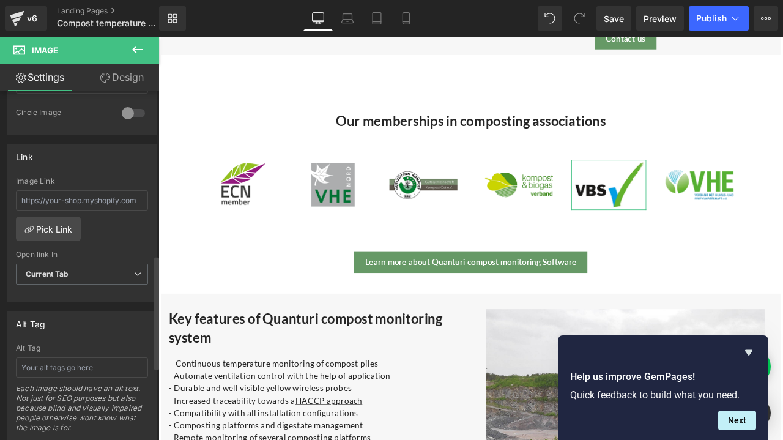
scroll to position [550, 0]
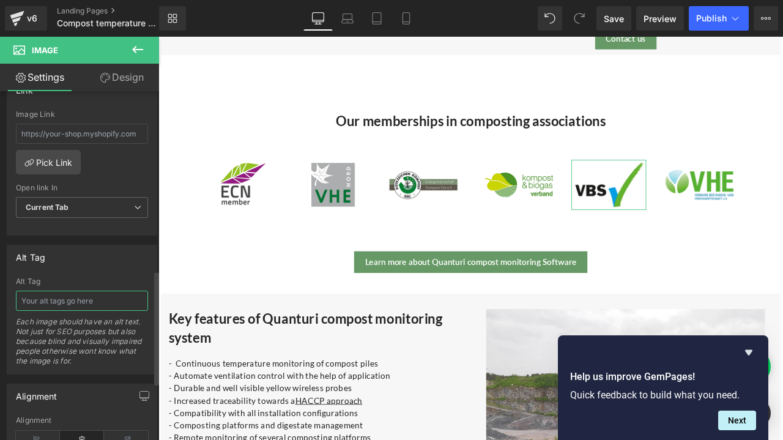
click at [49, 295] on input "text" at bounding box center [82, 300] width 132 height 20
click at [63, 293] on input "VBS compost association" at bounding box center [82, 300] width 132 height 20
click at [68, 292] on input "VBS compost association" at bounding box center [82, 300] width 132 height 20
type input "VBS composting association"
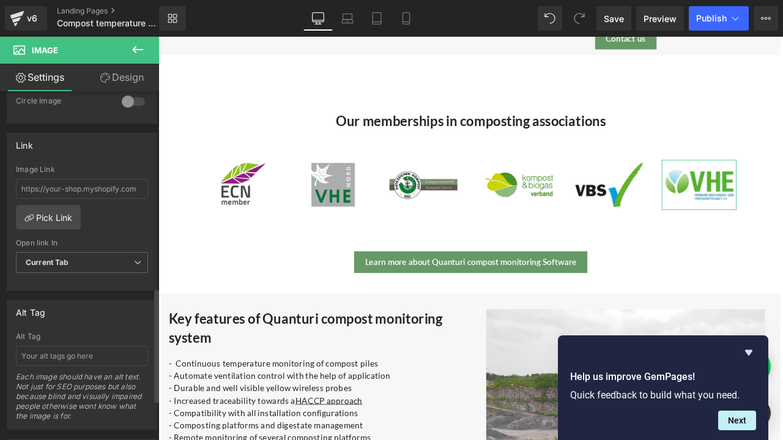
scroll to position [612, 0]
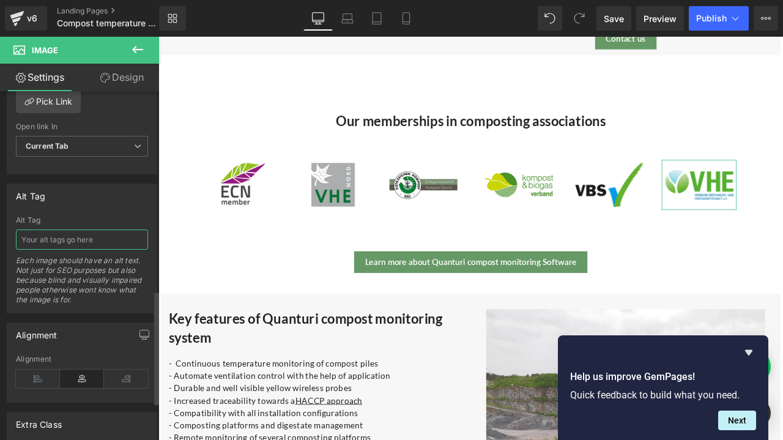
click at [43, 229] on input "text" at bounding box center [82, 239] width 132 height 20
type input "VHE composting association"
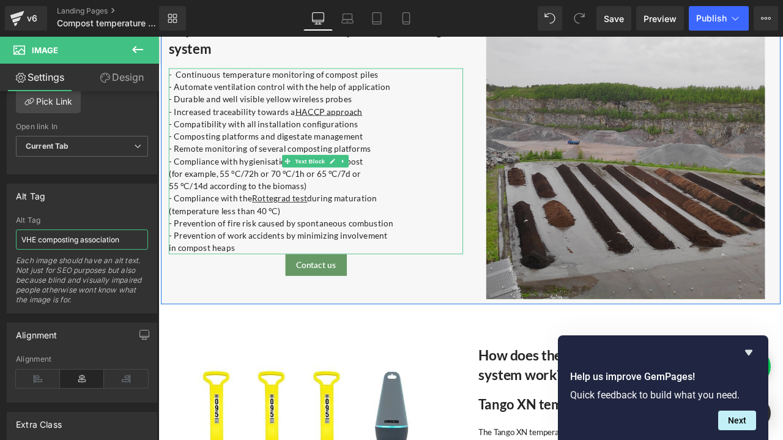
scroll to position [1590, 0]
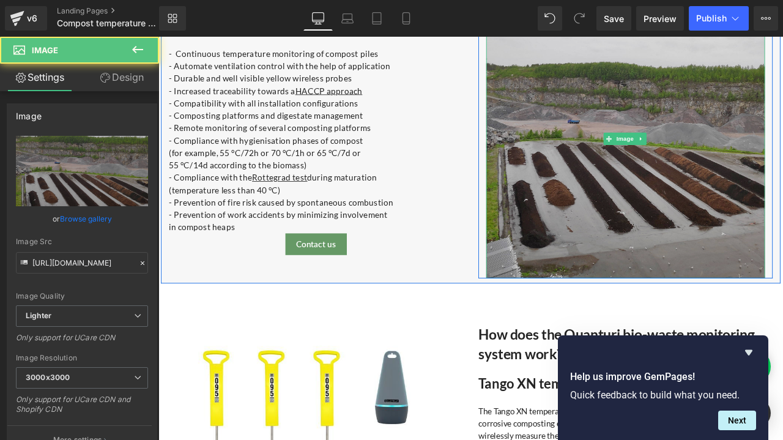
click at [690, 128] on img at bounding box center [712, 158] width 330 height 330
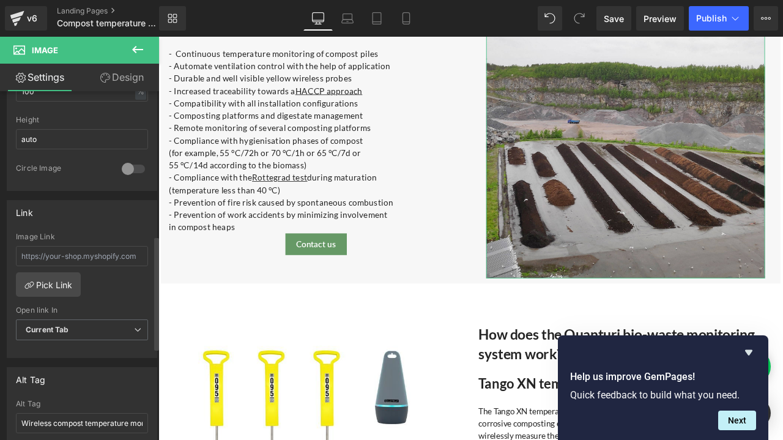
scroll to position [489, 0]
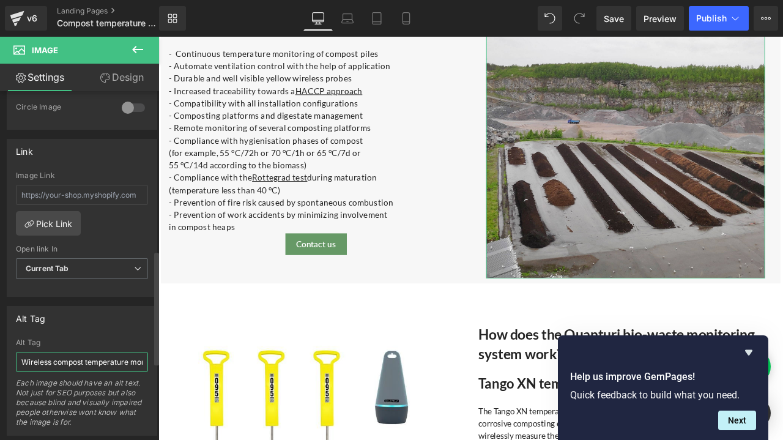
click at [126, 357] on input "Wireless compost temperature monitoring sensors in action" at bounding box center [82, 362] width 132 height 20
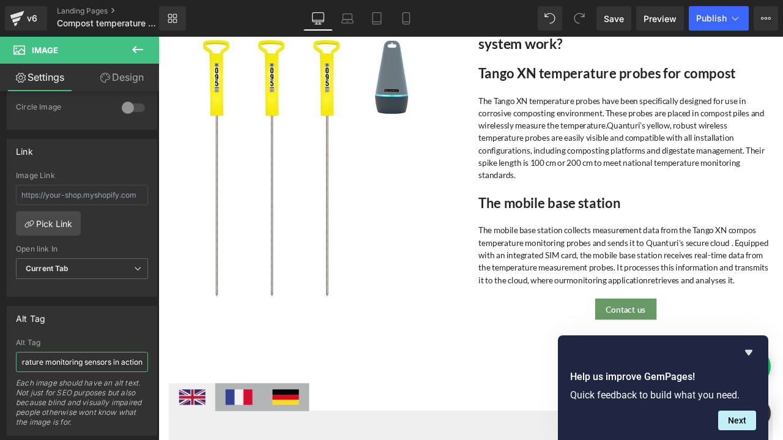
scroll to position [2079, 0]
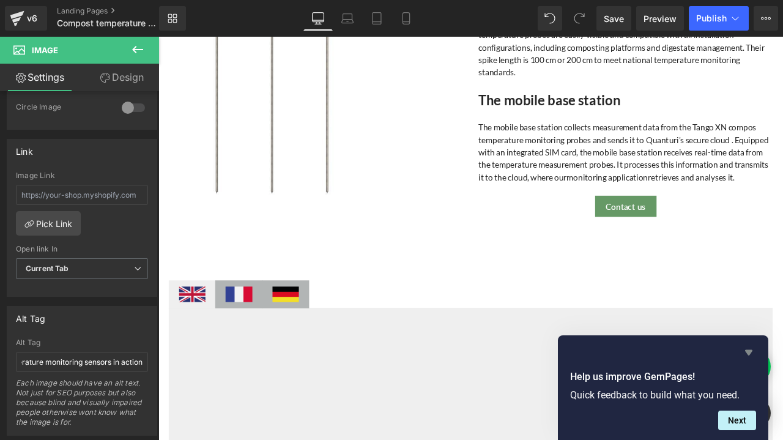
click at [754, 355] on icon "Hide survey" at bounding box center [748, 352] width 15 height 15
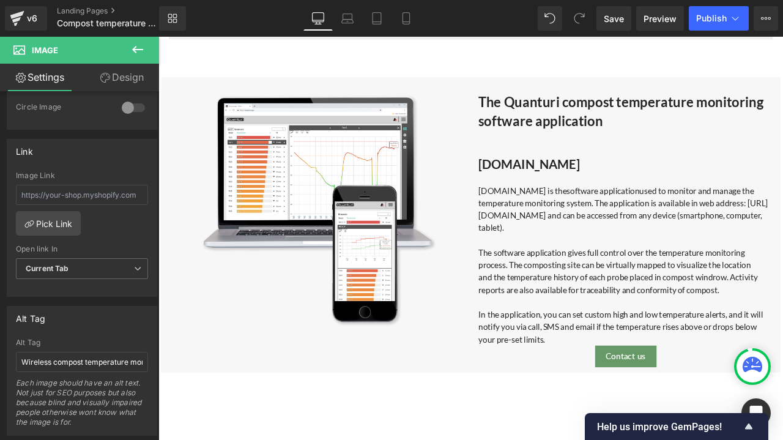
scroll to position [2935, 0]
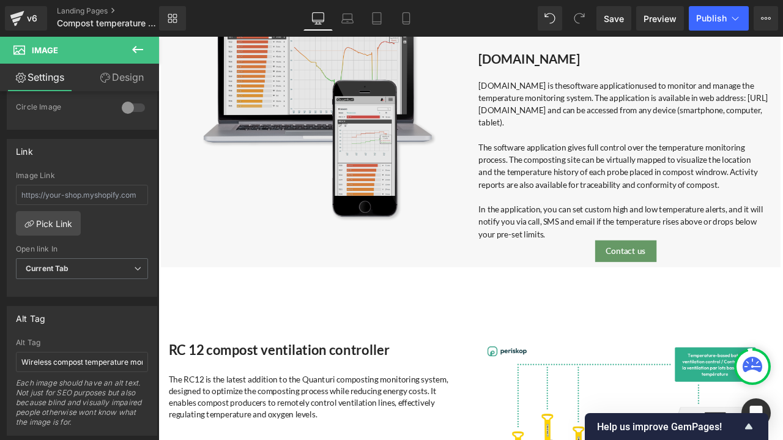
click at [302, 122] on img at bounding box center [345, 117] width 314 height 314
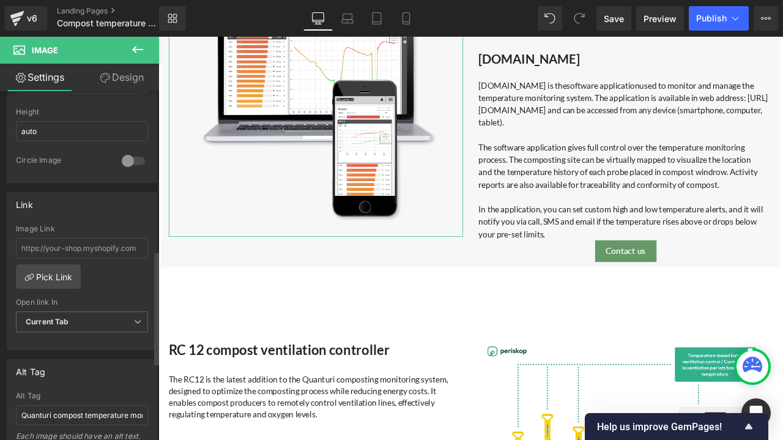
scroll to position [489, 0]
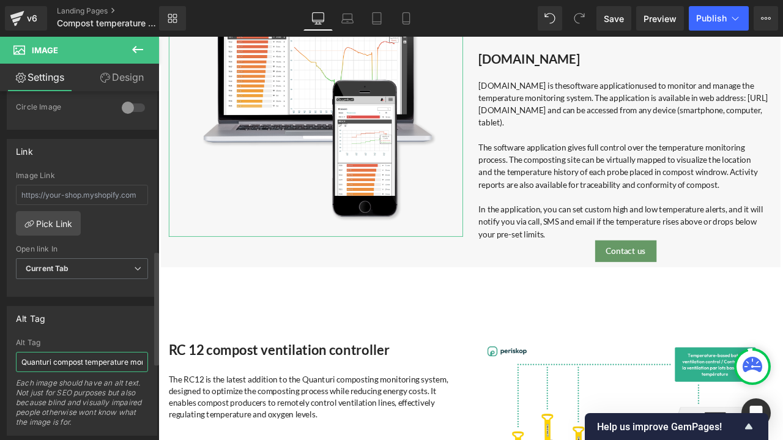
click at [103, 358] on input "Quanturi compost temperature monitoring application" at bounding box center [82, 362] width 132 height 20
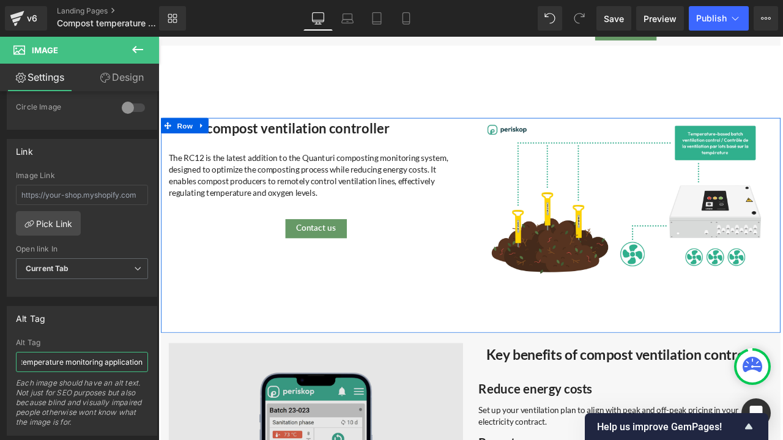
scroll to position [3241, 0]
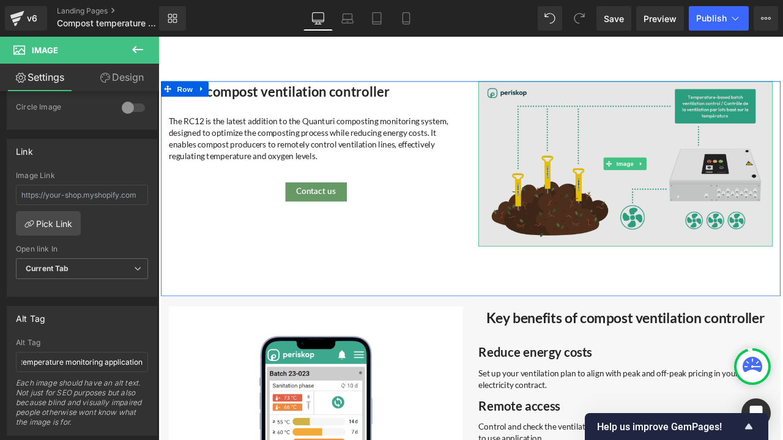
click at [579, 167] on img at bounding box center [712, 187] width 349 height 196
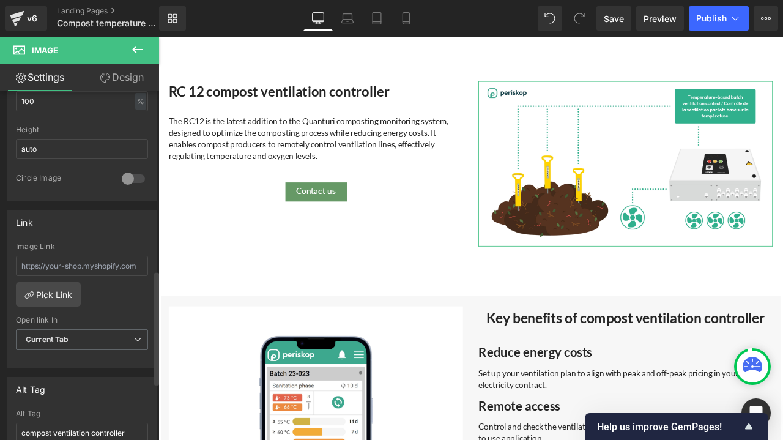
scroll to position [550, 0]
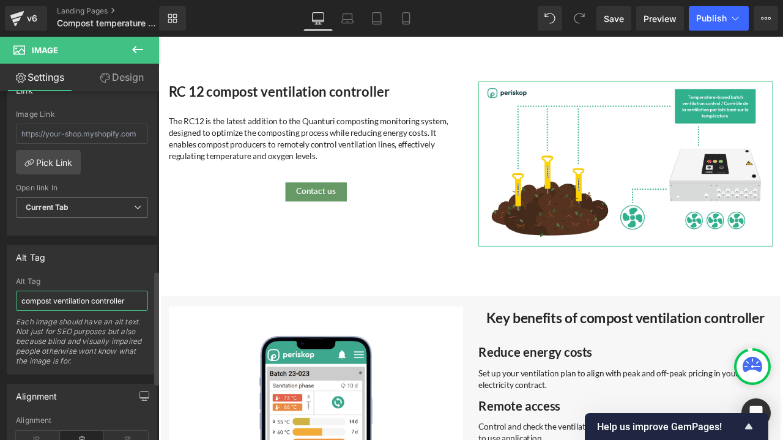
drag, startPoint x: 21, startPoint y: 285, endPoint x: 21, endPoint y: 295, distance: 9.8
click at [20, 293] on input "compost ventilation controller" at bounding box center [82, 300] width 132 height 20
click at [34, 295] on input "Quanturi compost ventilation controller" at bounding box center [82, 300] width 132 height 20
click at [138, 293] on input "Quanturi compost ventilation controller" at bounding box center [82, 300] width 132 height 20
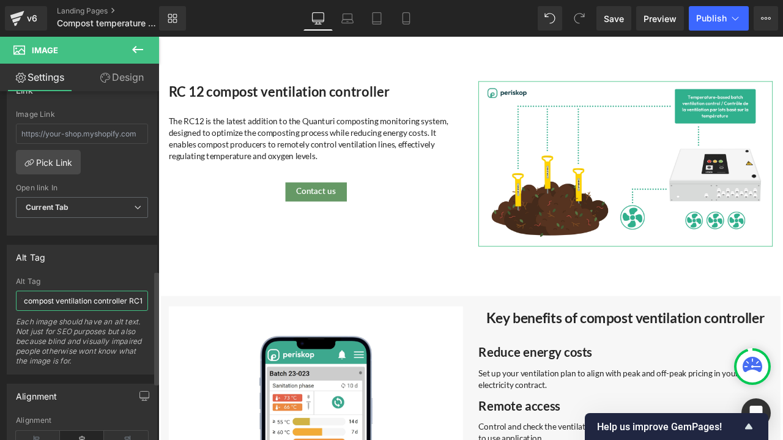
type input "Quanturi compost ventilation controller RC12"
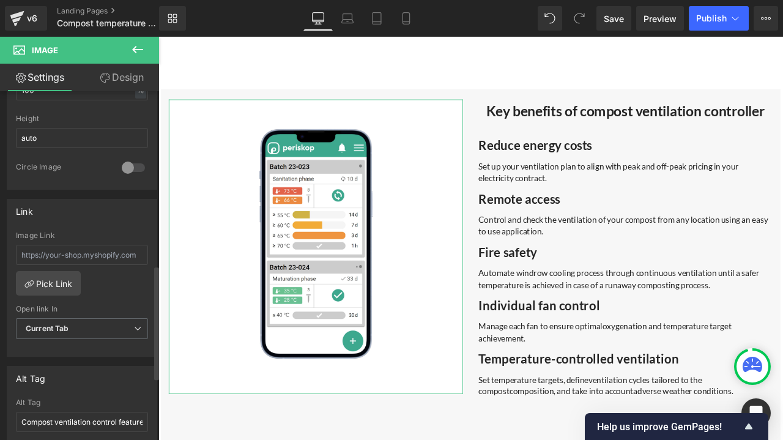
scroll to position [550, 0]
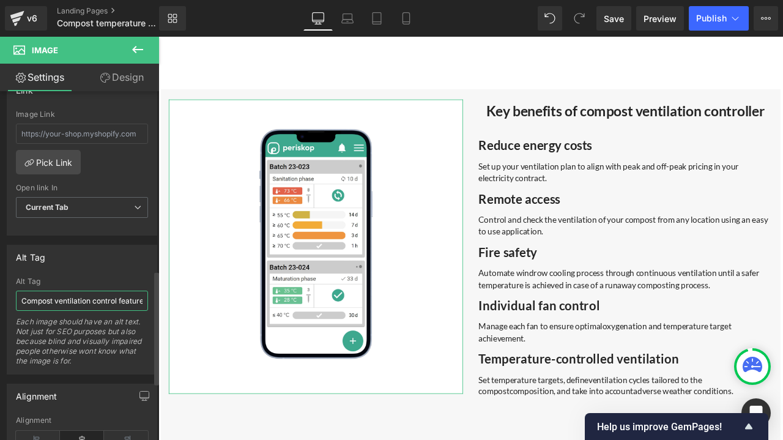
click at [100, 295] on input "Compost ventilation control feature" at bounding box center [82, 300] width 132 height 20
click at [122, 295] on input "Compost ventilation control feature" at bounding box center [82, 300] width 132 height 20
click at [133, 295] on input "Compost ventilation control feature" at bounding box center [82, 300] width 132 height 20
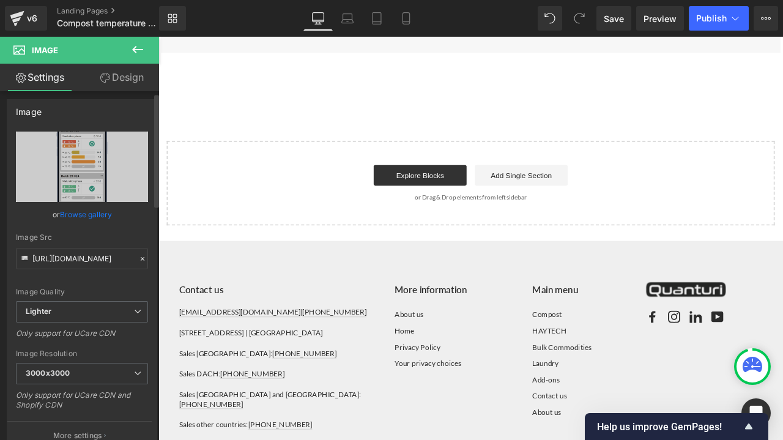
scroll to position [0, 0]
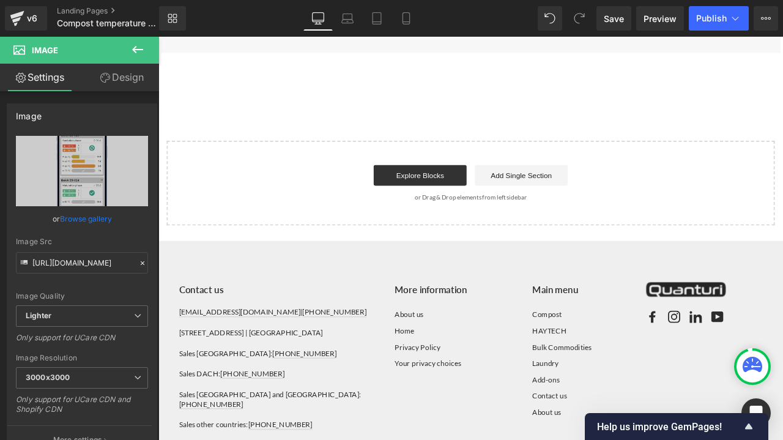
type input "Compost ventilation control benefits"
click at [135, 46] on icon at bounding box center [137, 49] width 15 height 15
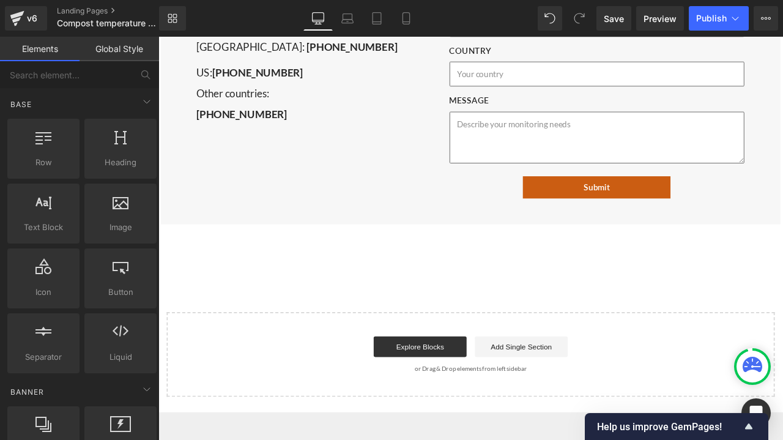
scroll to position [4383, 0]
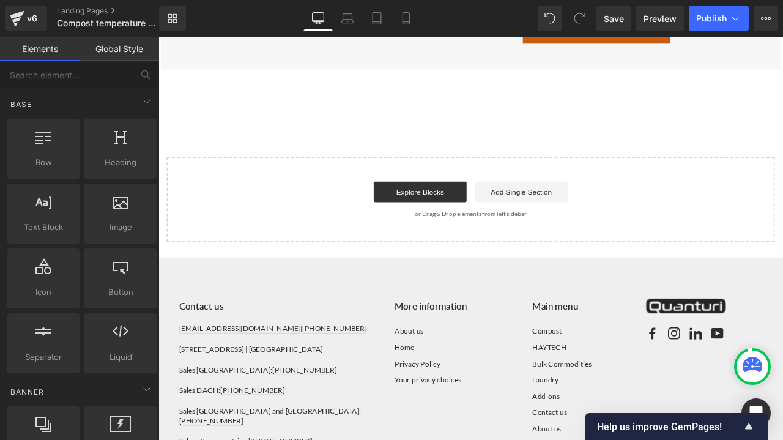
click at [525, 399] on ul "About us Home Privacy Policy Your privacy choices" at bounding box center [510, 413] width 145 height 75
click at [550, 432] on link "Privacy Policy" at bounding box center [510, 423] width 145 height 17
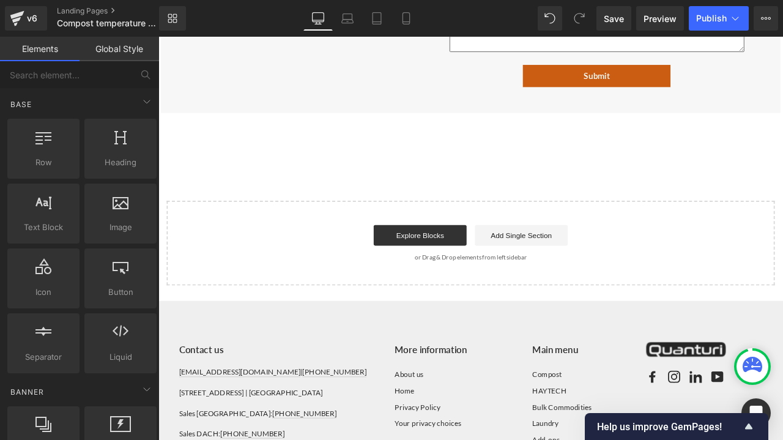
scroll to position [4261, 0]
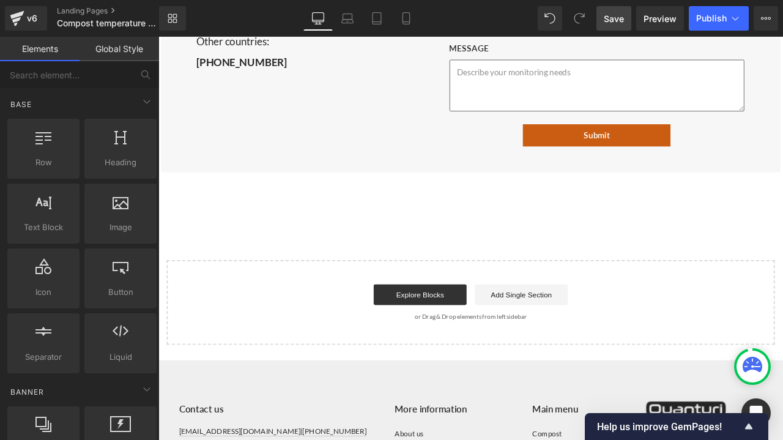
click at [624, 24] on span "Save" at bounding box center [614, 18] width 20 height 13
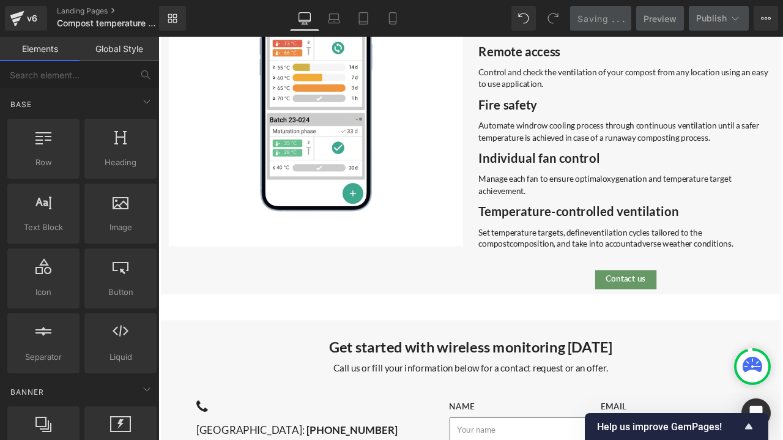
scroll to position [3588, 0]
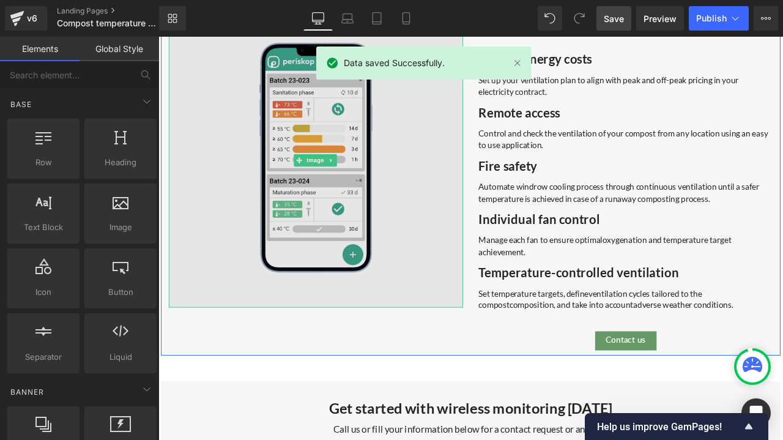
click at [451, 226] on img at bounding box center [345, 183] width 349 height 349
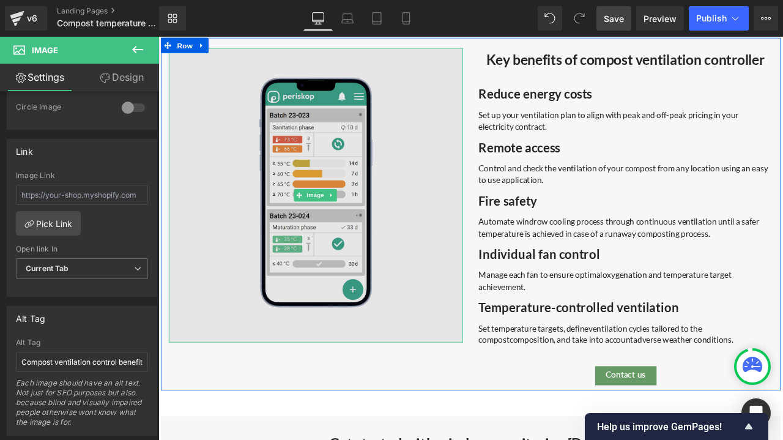
scroll to position [3527, 0]
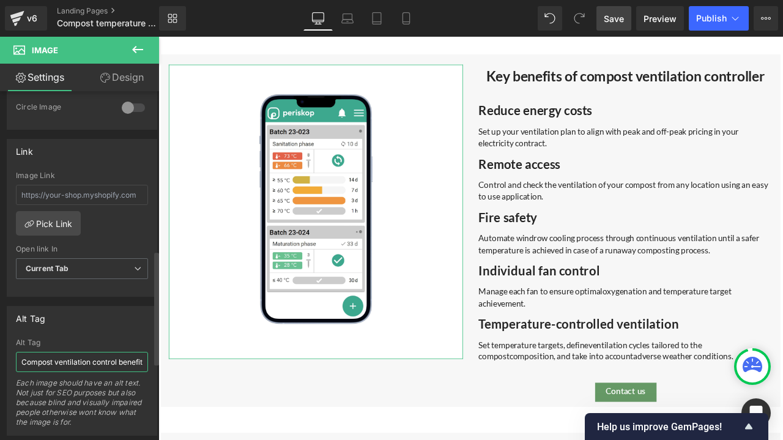
click at [127, 358] on input "Compost ventilation control benefits" at bounding box center [82, 362] width 132 height 20
drag, startPoint x: 615, startPoint y: 25, endPoint x: 161, endPoint y: 290, distance: 525.7
click at [615, 25] on link "Save" at bounding box center [613, 18] width 35 height 24
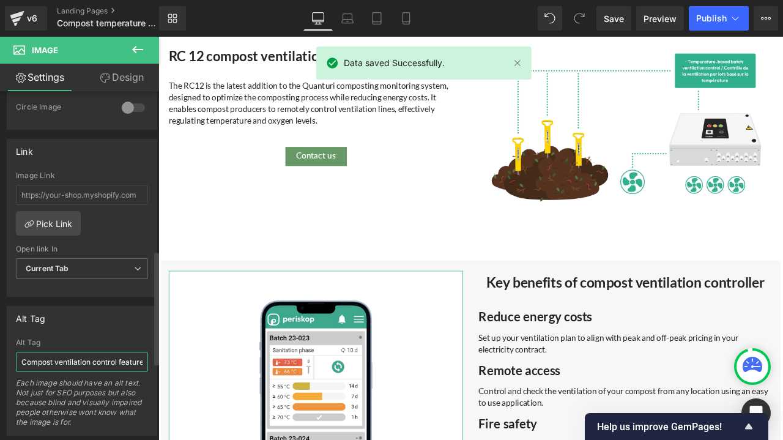
scroll to position [0, 9]
drag, startPoint x: 117, startPoint y: 353, endPoint x: 147, endPoint y: 354, distance: 29.4
click at [147, 354] on div "Compost ventilation control features Alt Tag Compost ventilation control featur…" at bounding box center [81, 386] width 149 height 97
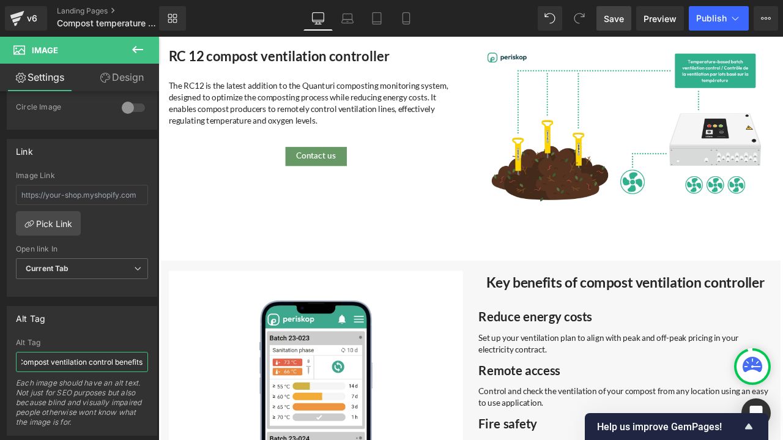
type input "Compost ventilation control benefits"
drag, startPoint x: 609, startPoint y: 16, endPoint x: 208, endPoint y: 245, distance: 461.8
click at [609, 16] on span "Save" at bounding box center [614, 18] width 20 height 13
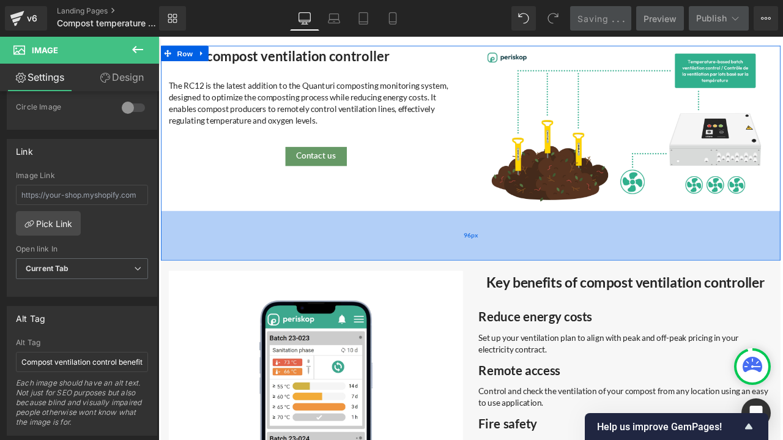
scroll to position [3160, 0]
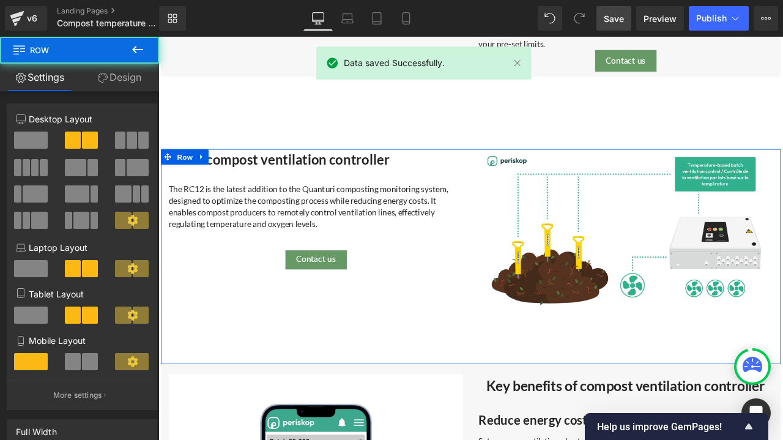
click at [268, 205] on div "RC 12 compost ventilation controller Heading The RC12 is the latest addition to…" at bounding box center [344, 241] width 367 height 142
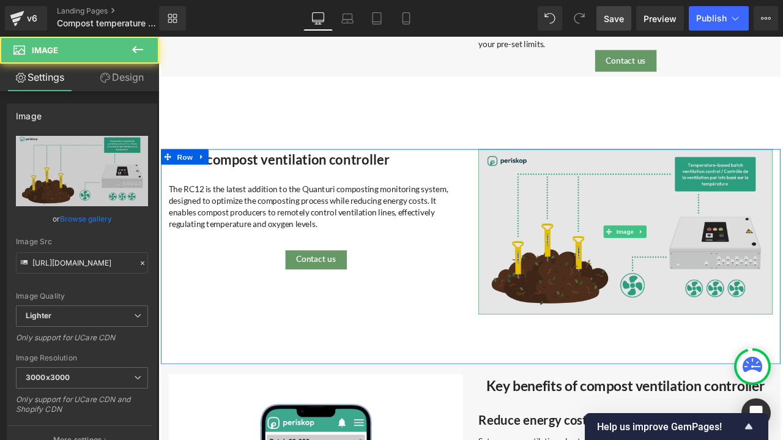
click at [738, 237] on img at bounding box center [712, 268] width 349 height 196
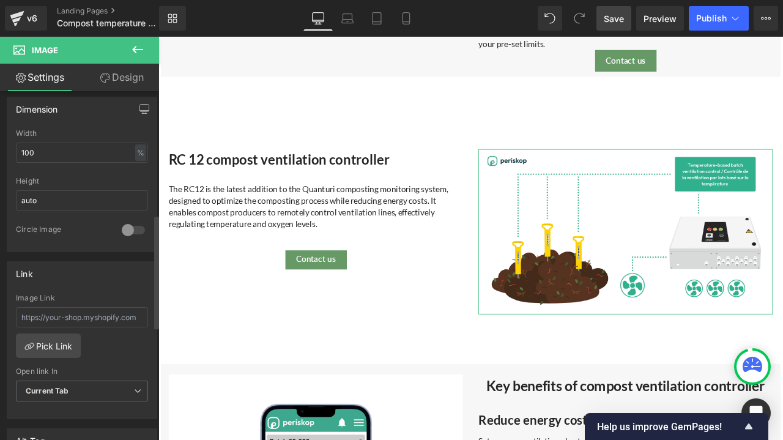
scroll to position [550, 0]
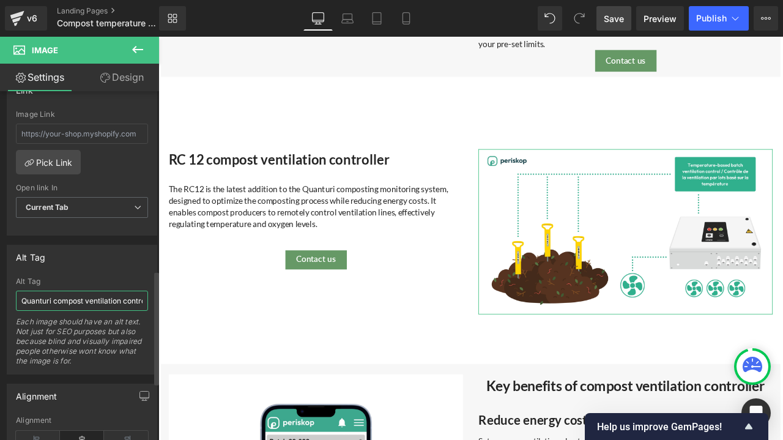
click at [120, 290] on input "Quanturi compost ventilation controller RC12" at bounding box center [82, 300] width 132 height 20
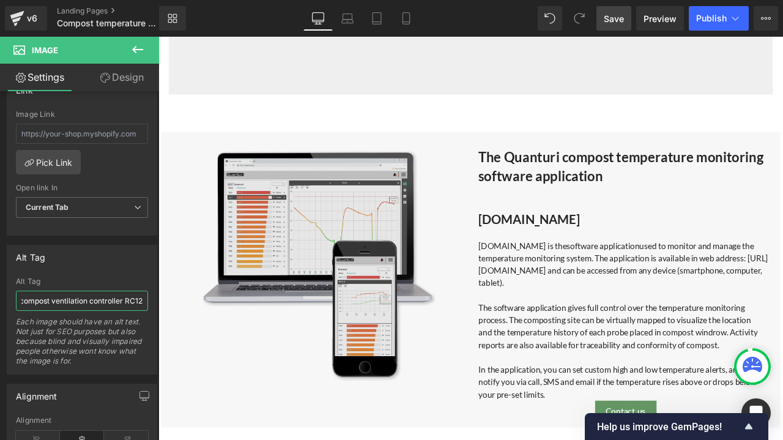
scroll to position [2732, 0]
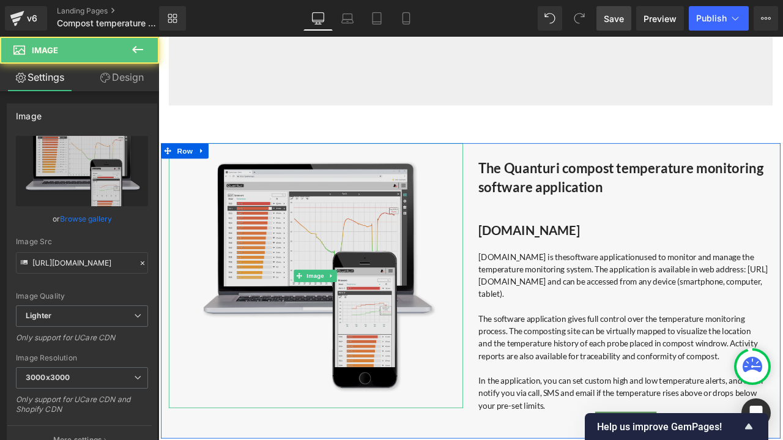
click at [319, 282] on img at bounding box center [345, 320] width 314 height 314
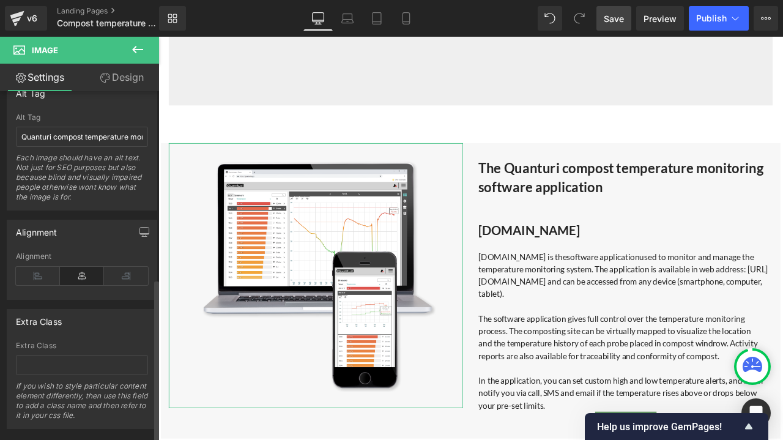
scroll to position [728, 0]
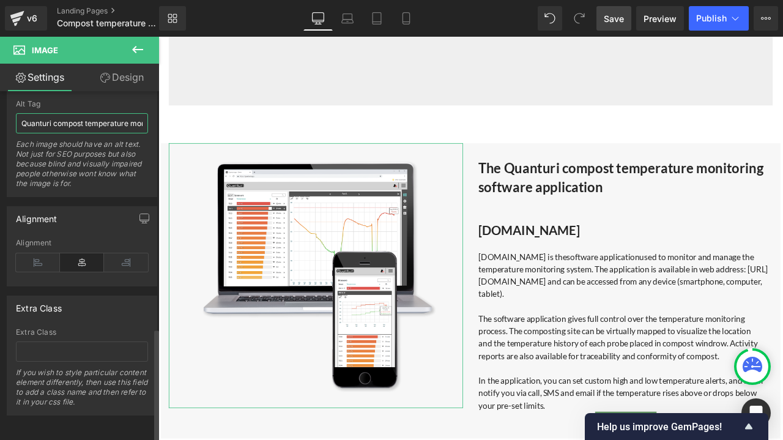
click at [91, 124] on input "Quanturi compost temperature monitoring application" at bounding box center [82, 123] width 132 height 20
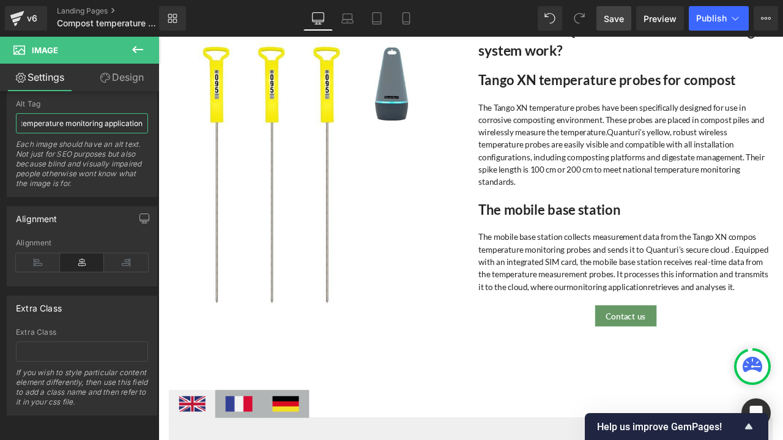
scroll to position [1815, 0]
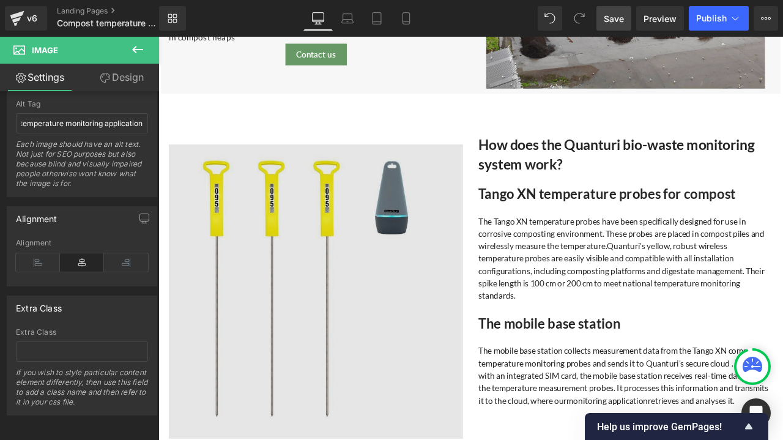
click at [311, 312] on img at bounding box center [345, 338] width 349 height 349
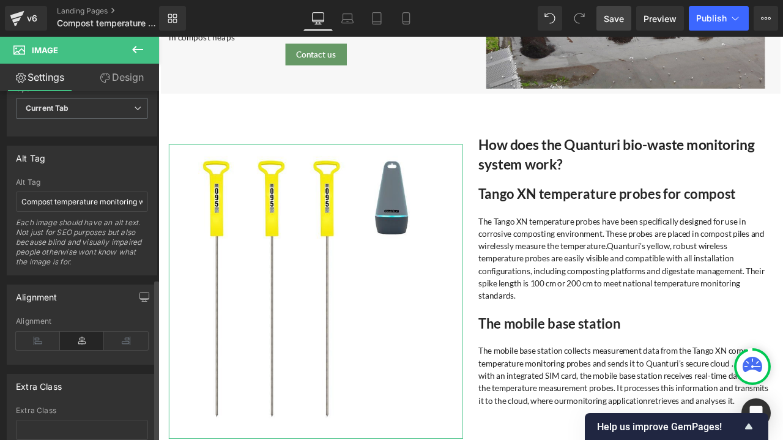
scroll to position [605, 0]
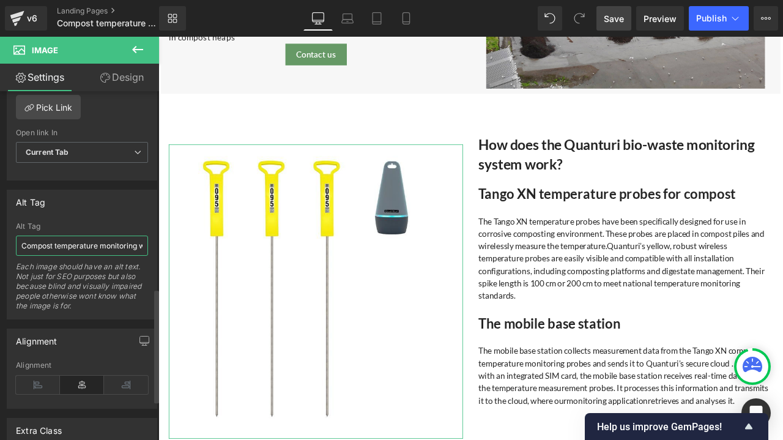
click at [89, 243] on input "Compost temperature monitoring with wireless Tango XN sensors" at bounding box center [82, 245] width 132 height 20
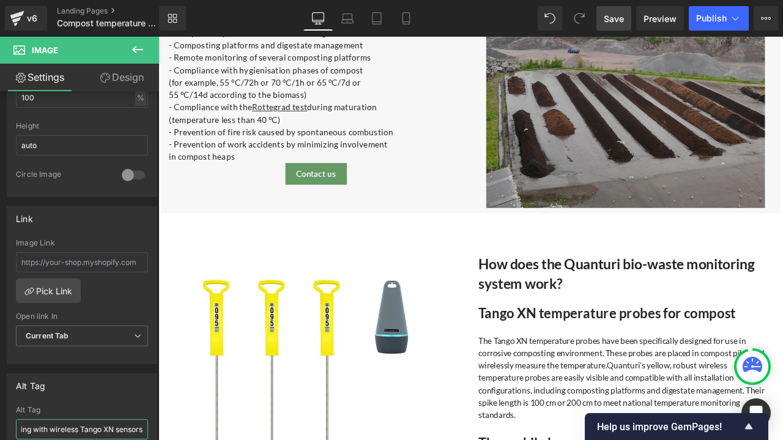
scroll to position [1570, 0]
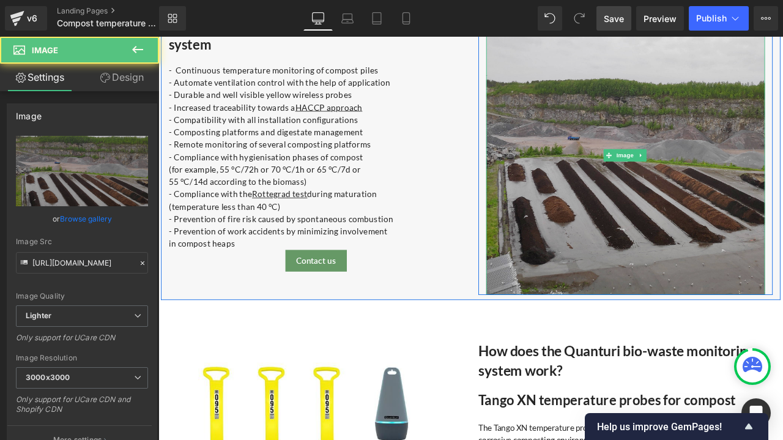
click at [661, 153] on img at bounding box center [712, 177] width 330 height 330
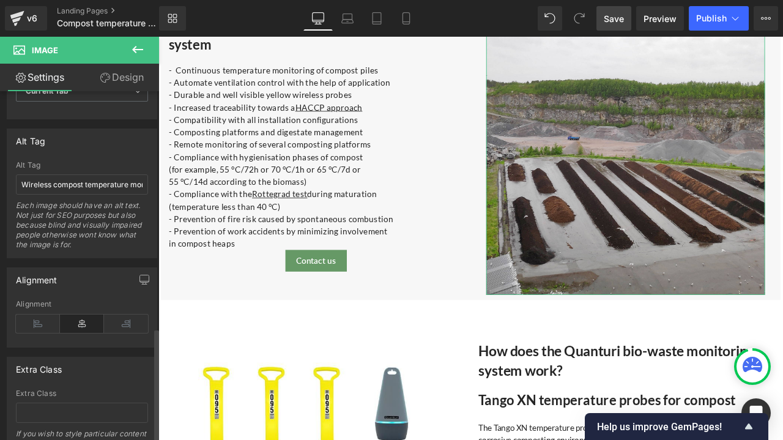
scroll to position [544, 0]
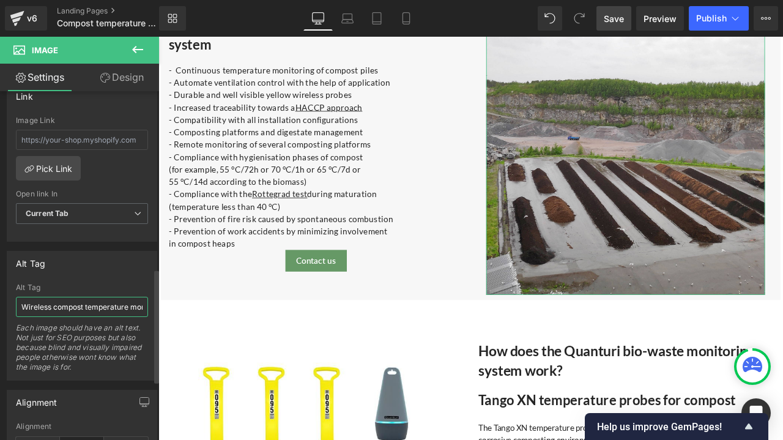
click at [97, 297] on input "Wireless compost temperature monitoring sensors in action" at bounding box center [82, 307] width 132 height 20
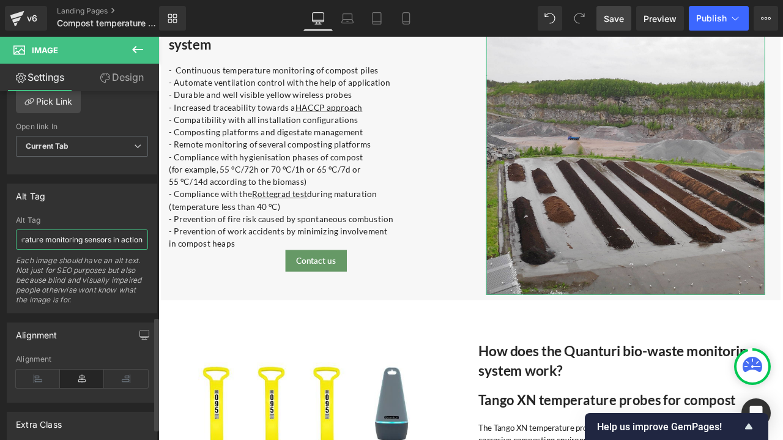
scroll to position [605, 0]
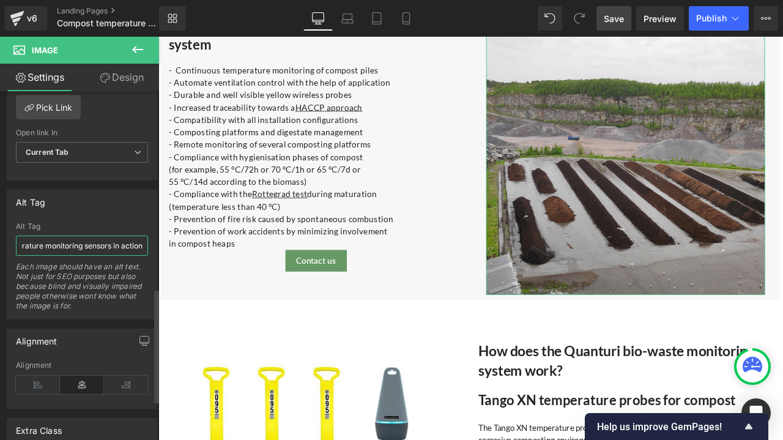
click at [61, 237] on input "Wireless compost temperature monitoring sensors in action" at bounding box center [82, 245] width 132 height 20
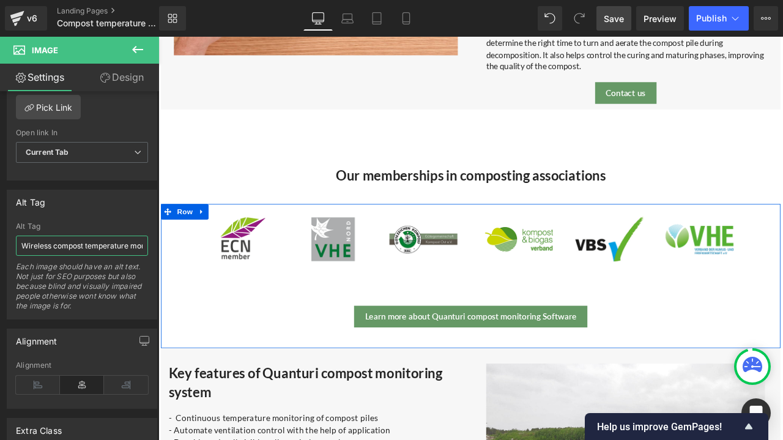
scroll to position [1020, 0]
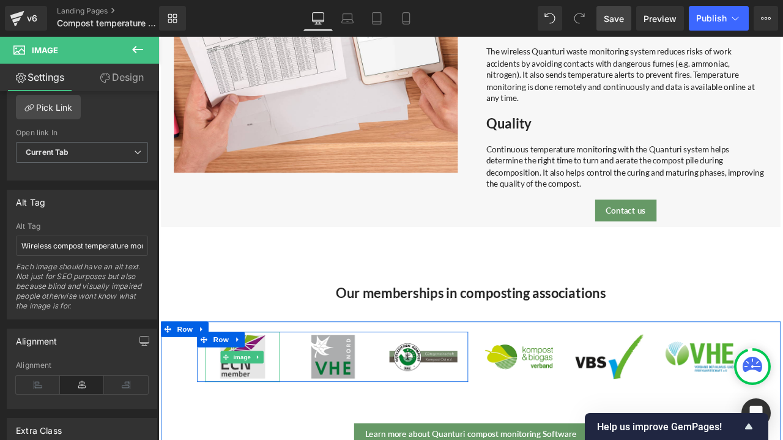
click at [258, 429] on img at bounding box center [257, 415] width 89 height 59
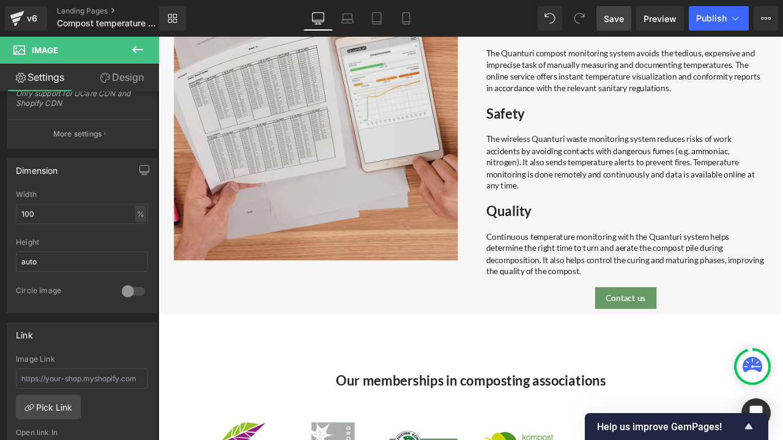
scroll to position [775, 0]
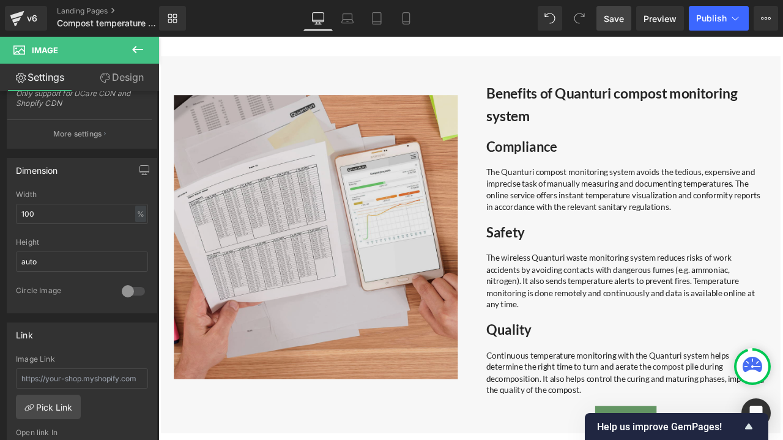
click at [293, 236] on img at bounding box center [345, 274] width 336 height 336
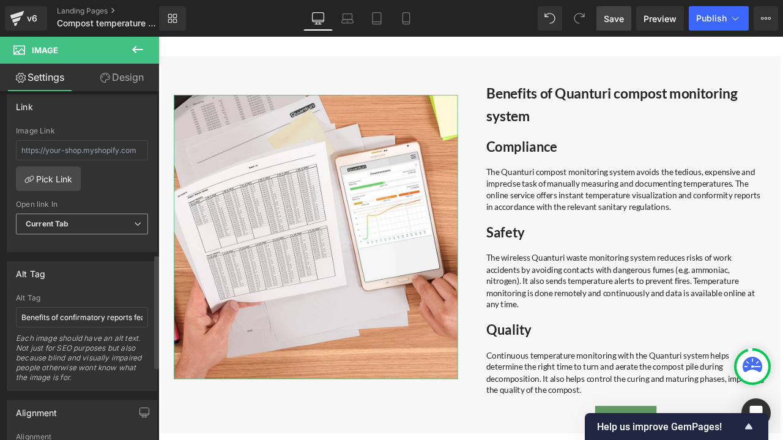
scroll to position [550, 0]
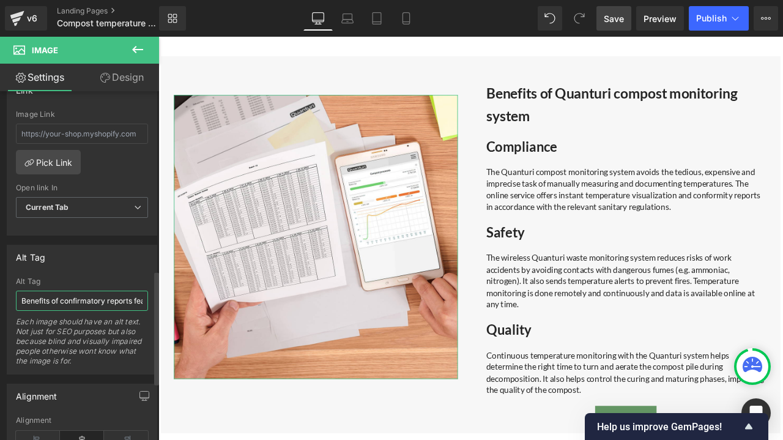
click at [72, 297] on input "Benefits of confirmatory reports feature" at bounding box center [82, 300] width 132 height 20
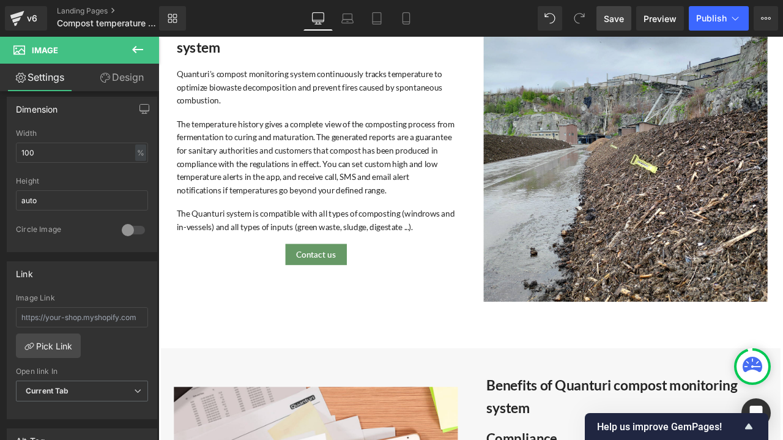
scroll to position [347, 0]
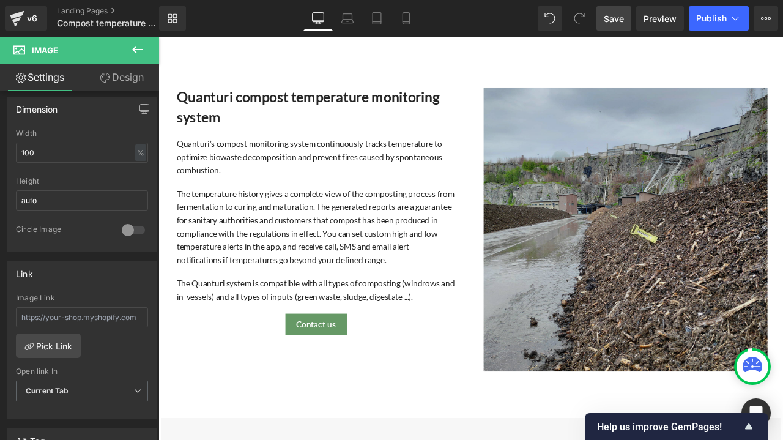
click at [742, 227] on img at bounding box center [712, 265] width 336 height 336
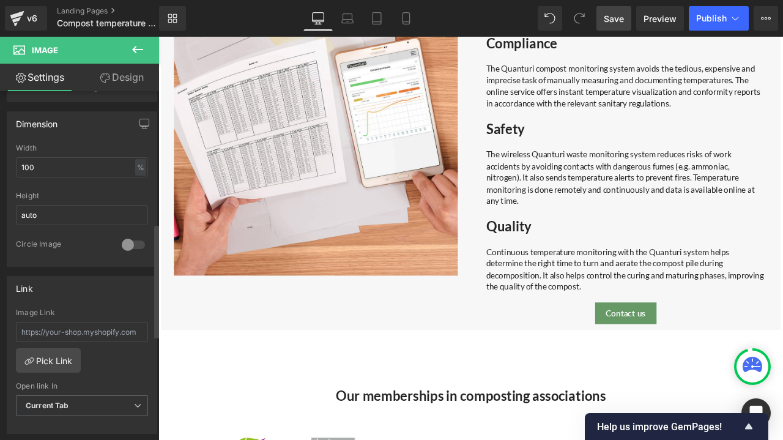
scroll to position [489, 0]
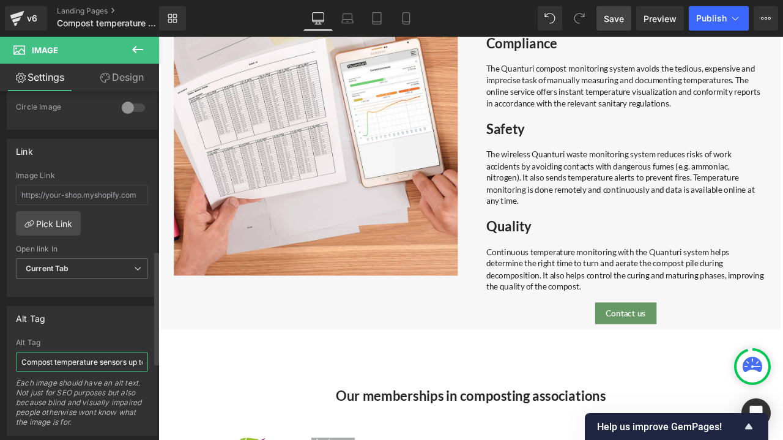
click at [100, 359] on input "Compost temperature sensors up to 2 meters length" at bounding box center [82, 362] width 132 height 20
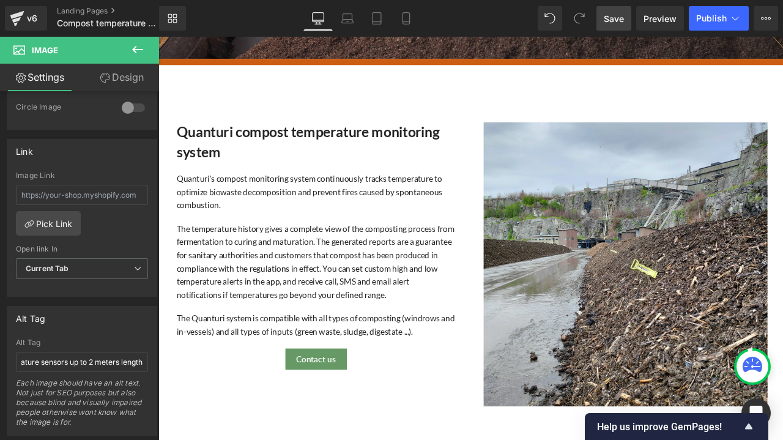
scroll to position [0, 0]
click at [601, 18] on link "Save" at bounding box center [613, 18] width 35 height 24
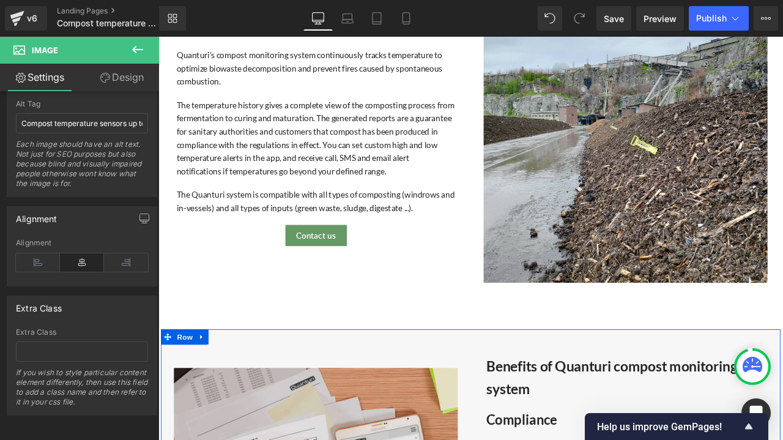
scroll to position [367, 0]
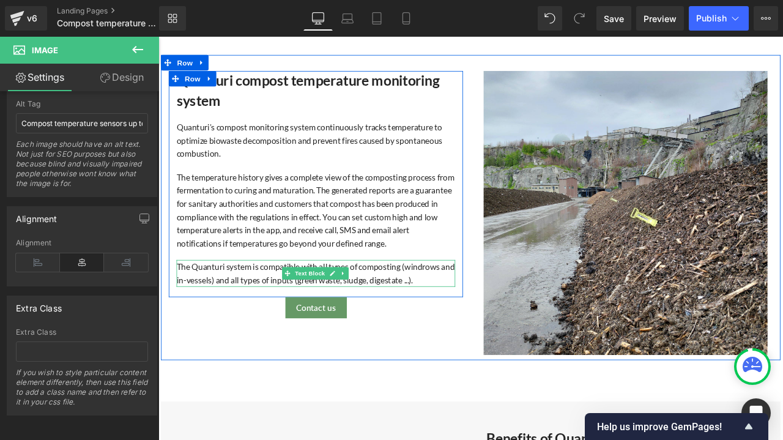
click at [459, 310] on div "The Quanturi system is compatible with all types of composting (windrows and in…" at bounding box center [345, 316] width 330 height 31
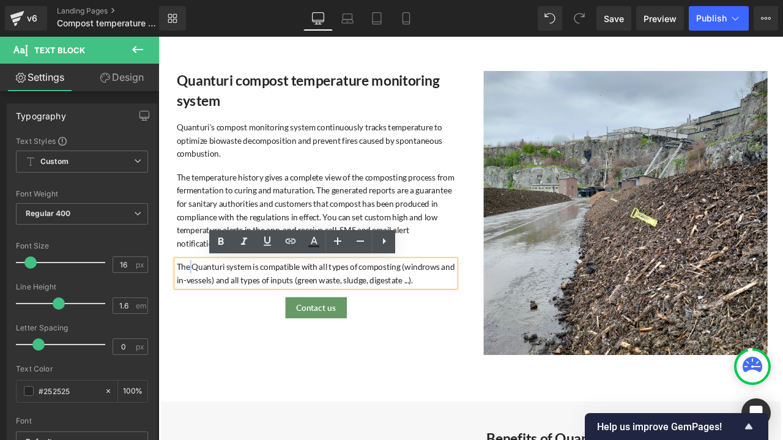
click at [194, 305] on div "The Quanturi system is compatible with all types of composting (windrows and in…" at bounding box center [345, 316] width 330 height 31
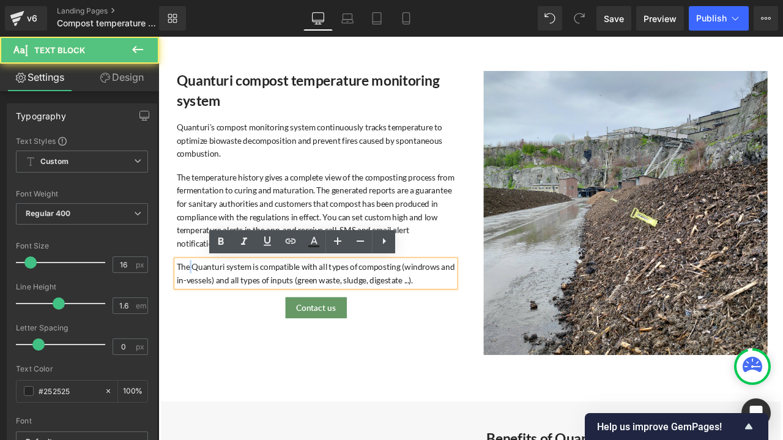
click at [194, 309] on div "The Quanturi system is compatible with all types of composting (windrows and in…" at bounding box center [345, 316] width 330 height 31
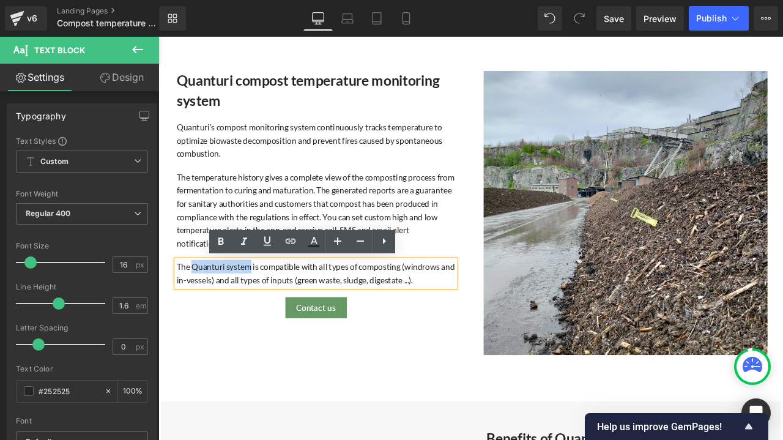
drag, startPoint x: 194, startPoint y: 309, endPoint x: 263, endPoint y: 309, distance: 68.5
click at [263, 309] on div "The Quanturi system is compatible with all types of composting (windrows and in…" at bounding box center [345, 316] width 330 height 31
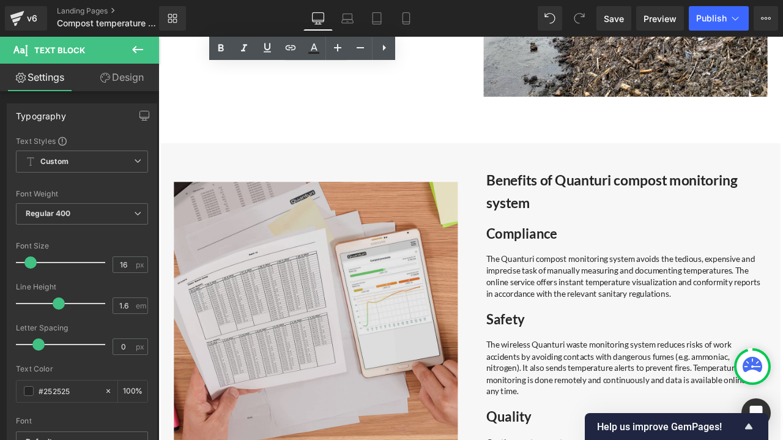
scroll to position [428, 0]
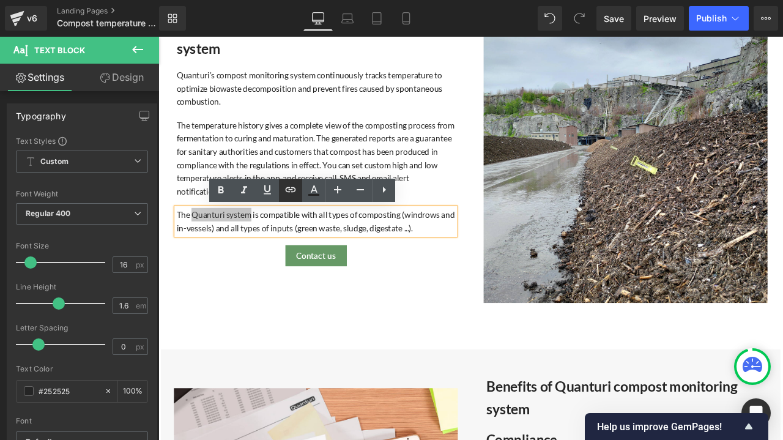
click at [296, 193] on icon at bounding box center [290, 189] width 15 height 15
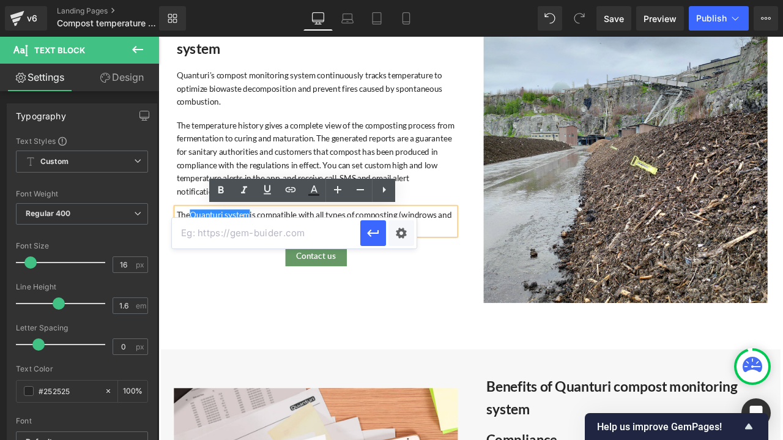
click at [314, 235] on input "text" at bounding box center [266, 233] width 188 height 31
paste input "The Quanturi wireless compost temperature monitoring system"
type input "The Quanturi wireless compost temperature monitoring system"
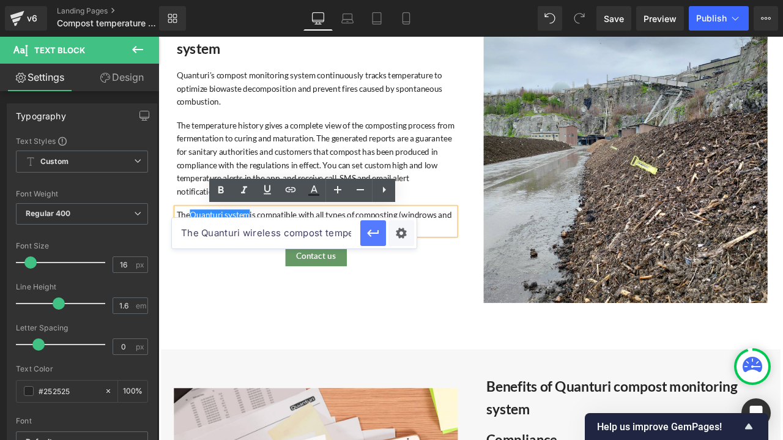
click at [371, 229] on icon "button" at bounding box center [373, 233] width 15 height 15
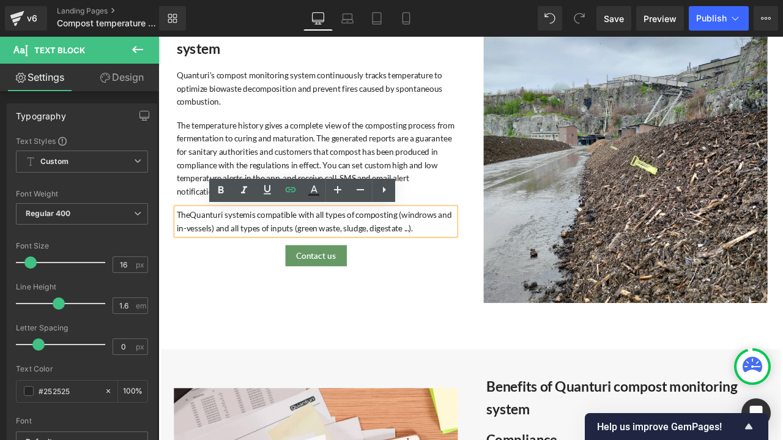
click at [281, 302] on div "Contact us" at bounding box center [345, 297] width 349 height 26
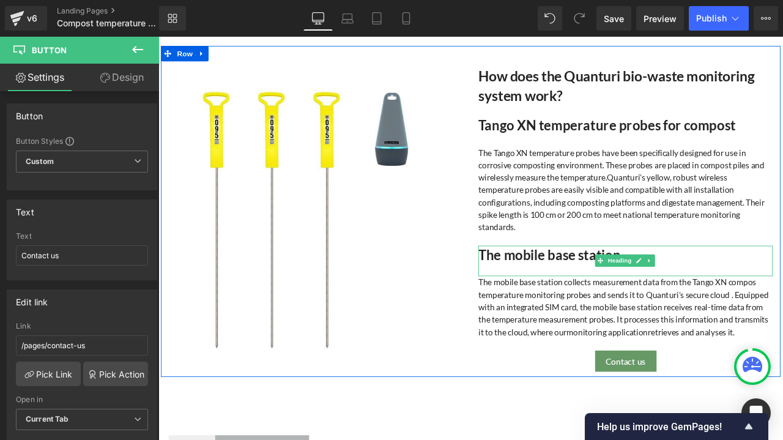
scroll to position [2018, 0]
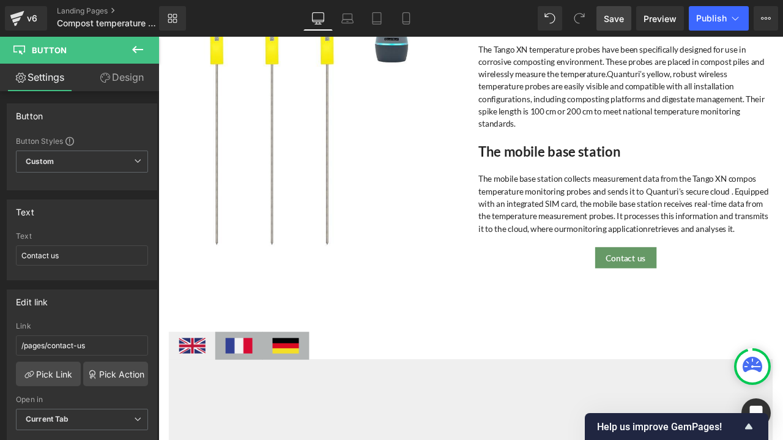
click at [611, 20] on span "Save" at bounding box center [614, 18] width 20 height 13
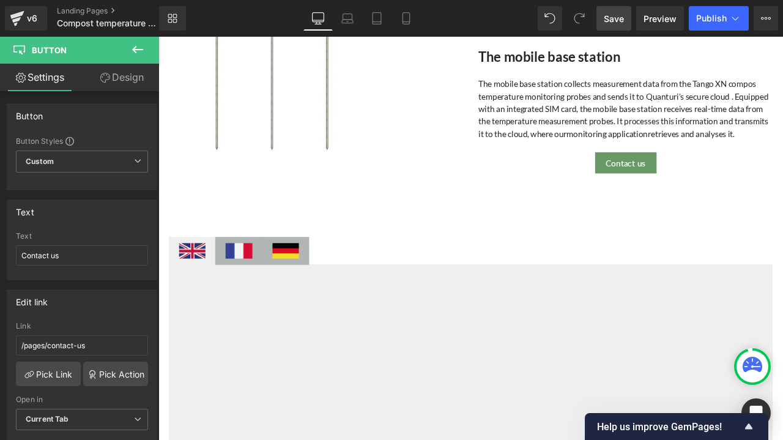
scroll to position [2140, 0]
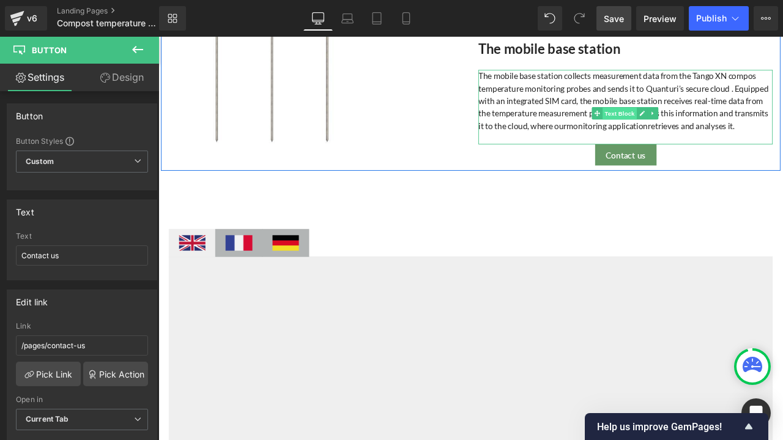
click at [709, 122] on span "Text Block" at bounding box center [704, 127] width 40 height 15
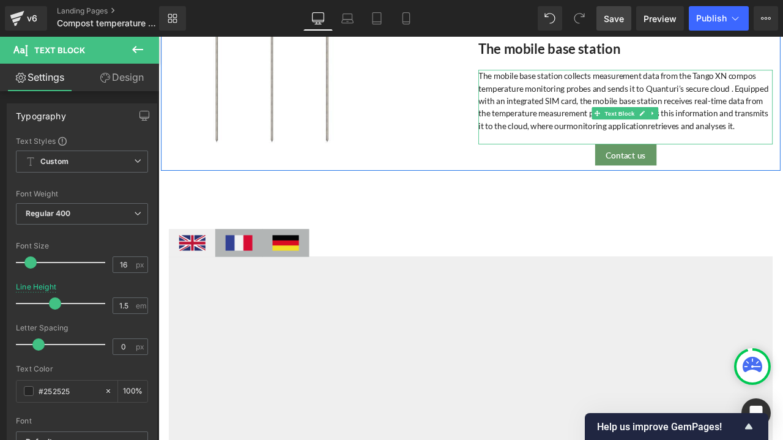
click at [698, 138] on div "The mobile base station collects measurement data from the Tango XN compos temp…" at bounding box center [712, 112] width 349 height 73
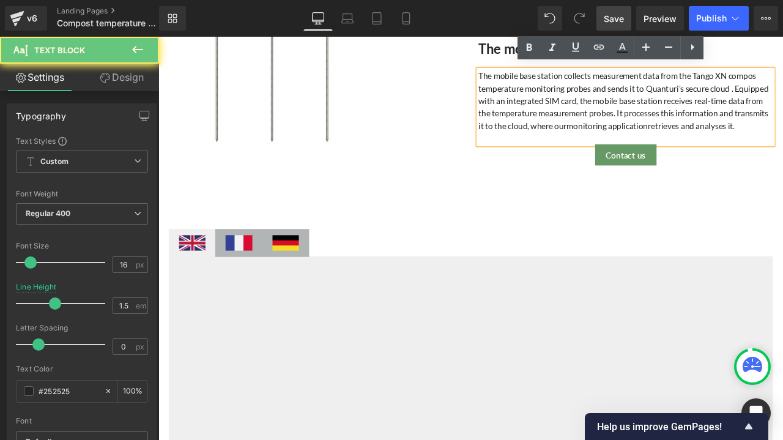
click at [700, 136] on div "The mobile base station collects measurement data from the Tango XN compos temp…" at bounding box center [712, 112] width 349 height 73
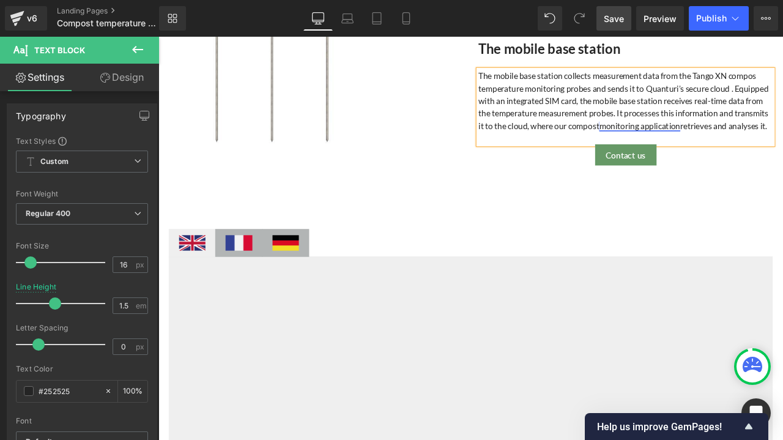
click at [777, 141] on link "monitoring application" at bounding box center [729, 142] width 96 height 12
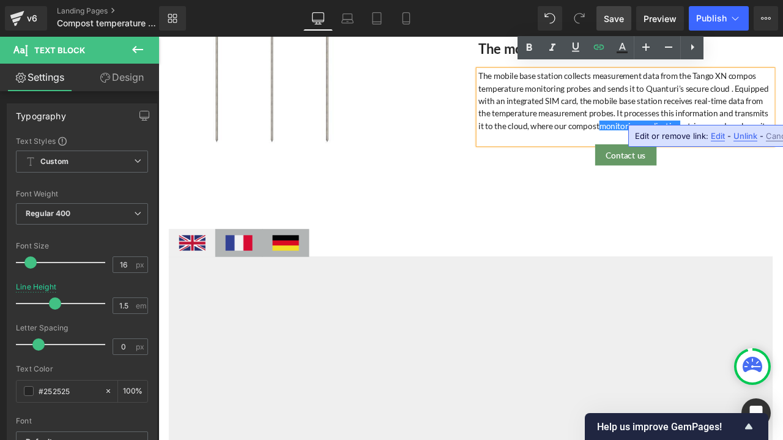
click at [738, 133] on span "Unlink" at bounding box center [745, 136] width 24 height 10
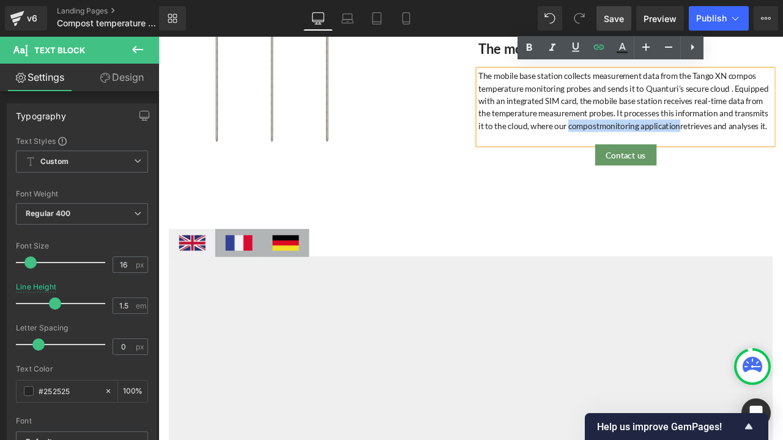
drag, startPoint x: 835, startPoint y: 140, endPoint x: 703, endPoint y: 141, distance: 132.7
click at [703, 141] on div "The mobile base station collects measurement data from the Tango XN compos temp…" at bounding box center [712, 112] width 349 height 73
click at [598, 47] on icon at bounding box center [599, 47] width 10 height 5
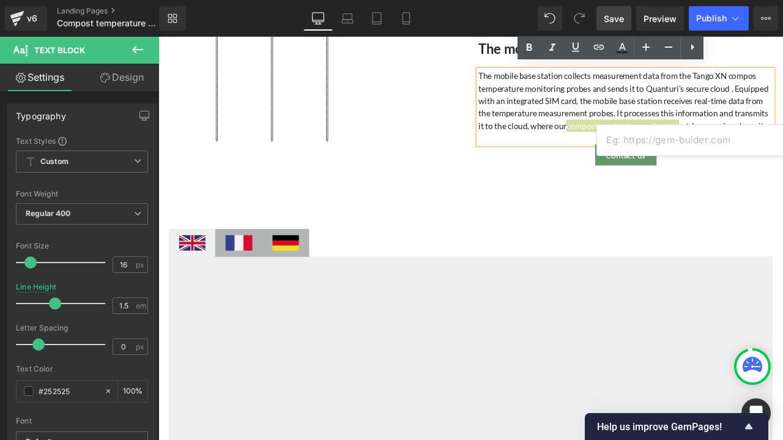
click at [637, 136] on input "text" at bounding box center [691, 140] width 188 height 31
paste input "[URL][DOMAIN_NAME]"
type input "[URL][DOMAIN_NAME]"
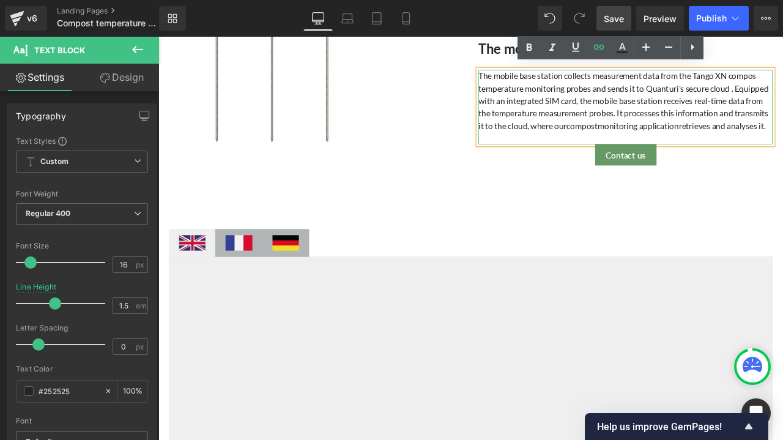
click at [779, 159] on div at bounding box center [712, 156] width 349 height 15
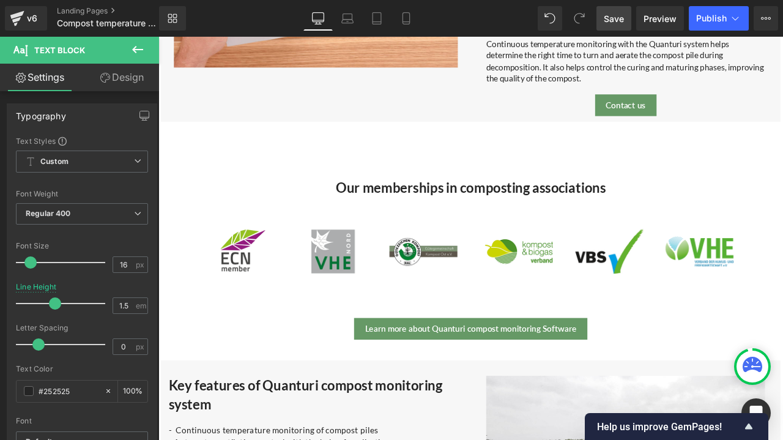
scroll to position [1040, 0]
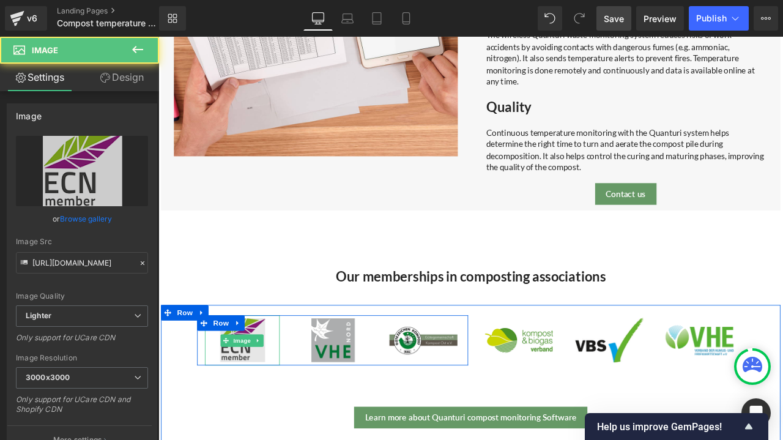
click at [262, 407] on img at bounding box center [257, 395] width 89 height 59
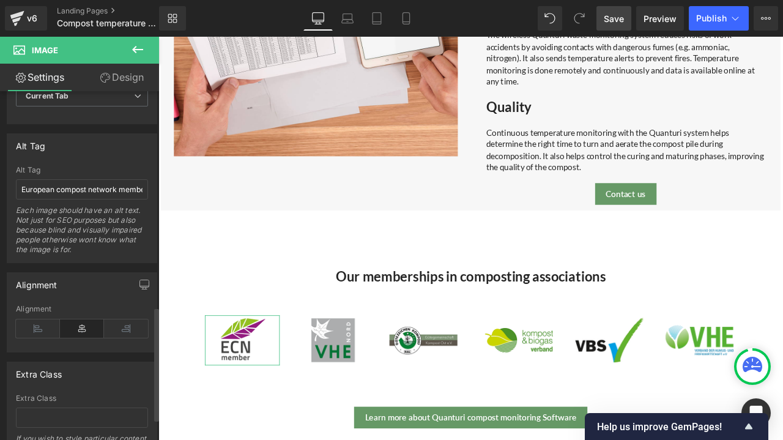
scroll to position [673, 0]
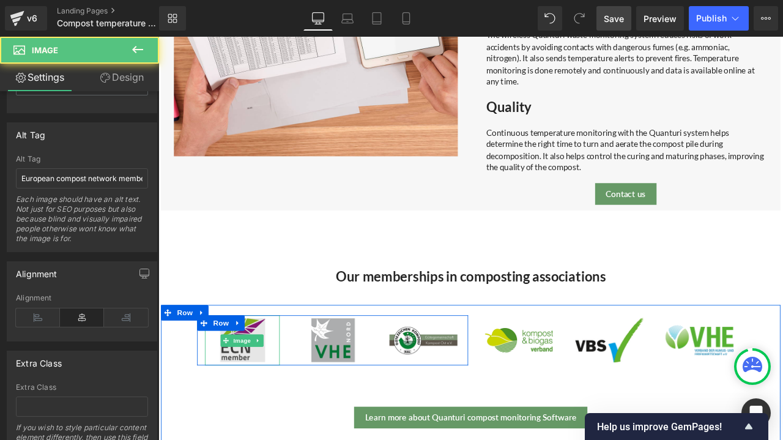
click at [251, 406] on img at bounding box center [257, 395] width 89 height 59
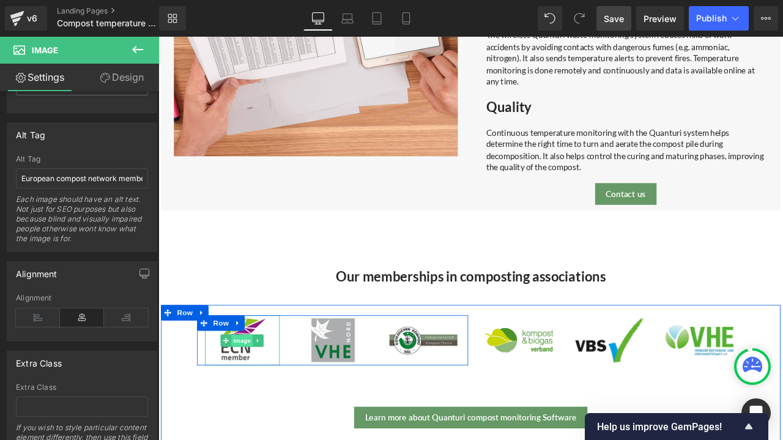
click at [258, 395] on span "Image" at bounding box center [258, 396] width 26 height 15
click at [275, 394] on icon at bounding box center [276, 396] width 2 height 4
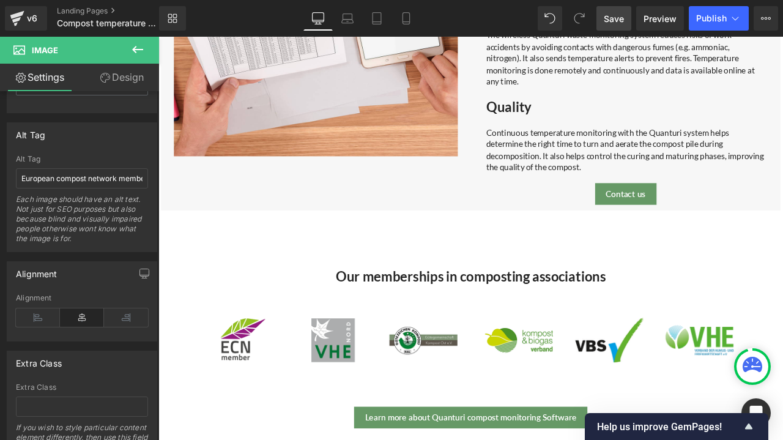
click at [158, 37] on div at bounding box center [158, 37] width 0 height 0
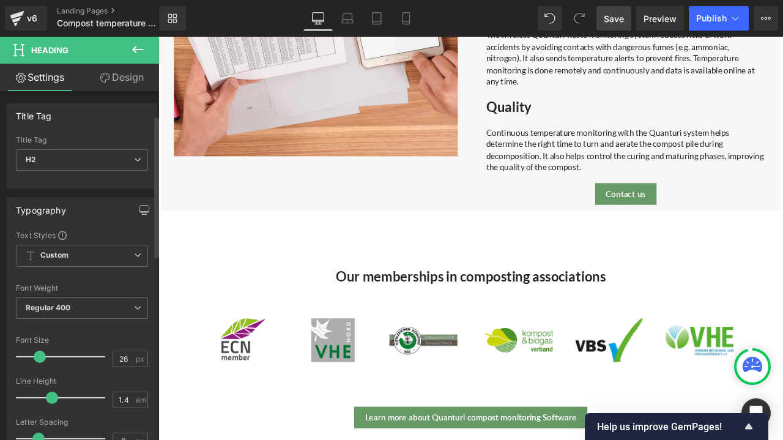
scroll to position [183, 0]
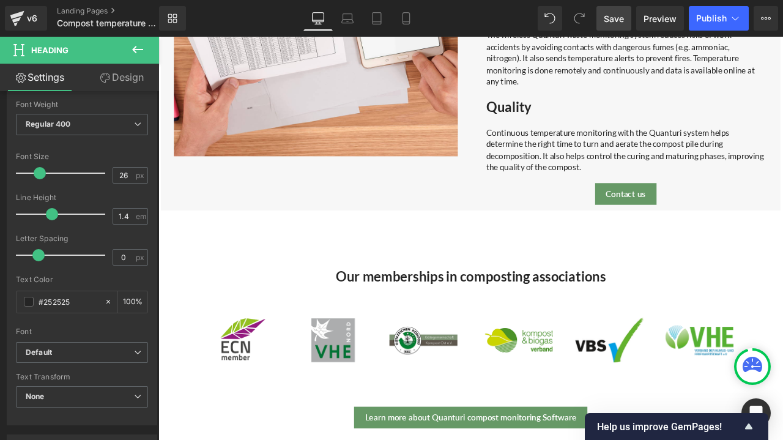
click at [621, 19] on span "Save" at bounding box center [614, 18] width 20 height 13
